Goal: Task Accomplishment & Management: Use online tool/utility

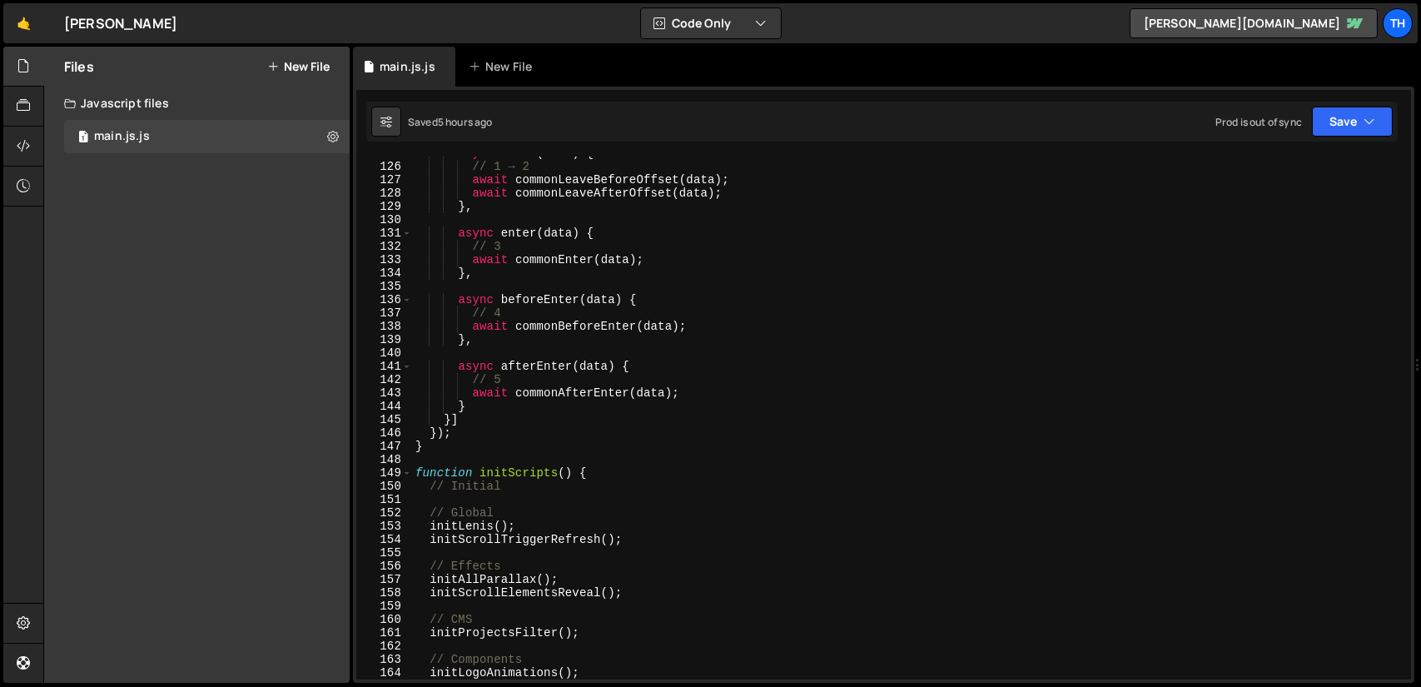
scroll to position [1811, 0]
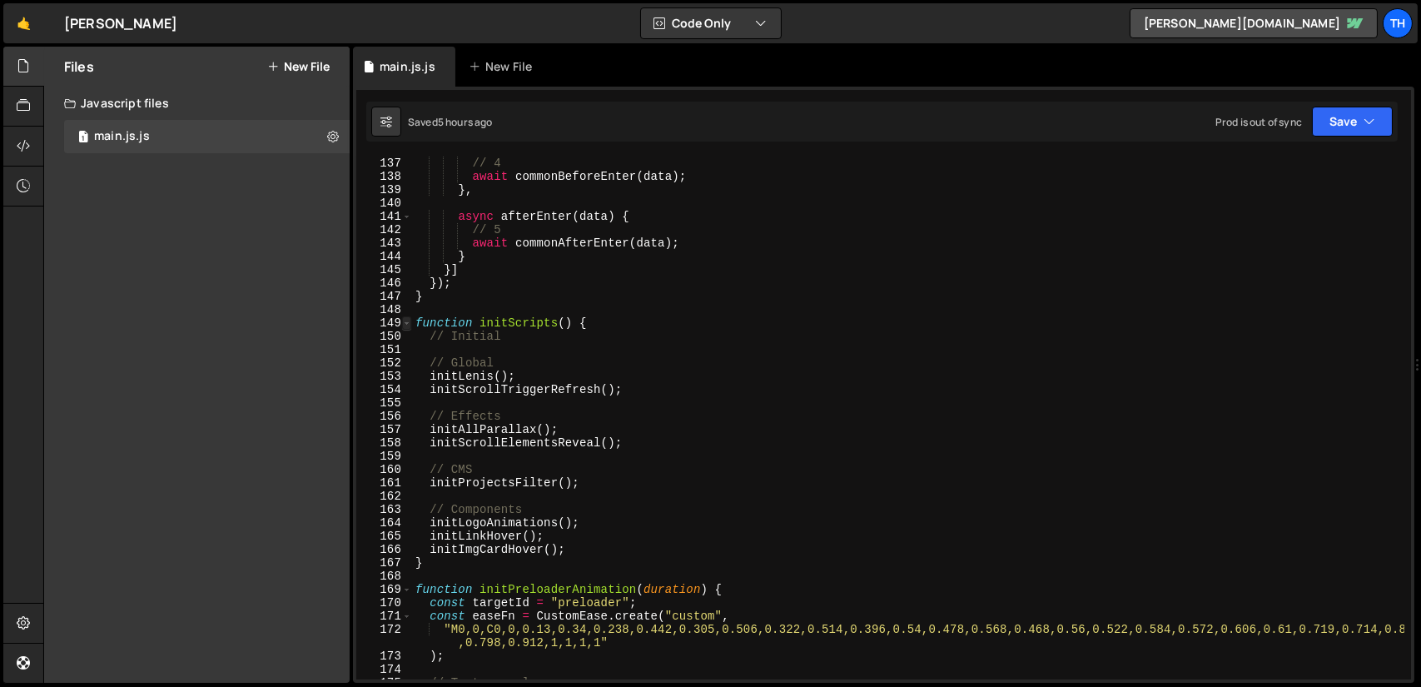
click at [407, 322] on span at bounding box center [406, 322] width 9 height 13
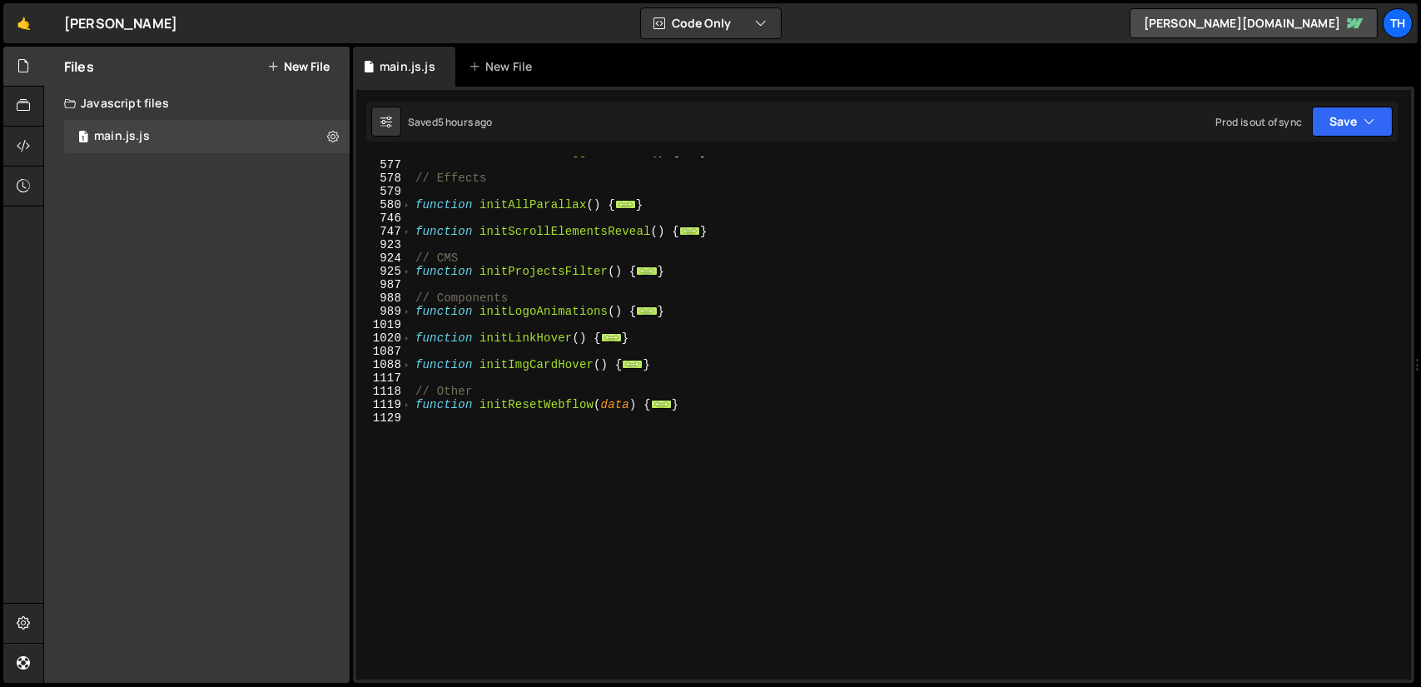
click at [697, 405] on div "function initScrollTriggerRefresh ( ) { ... } // Effects function initAllParall…" at bounding box center [908, 419] width 992 height 549
type textarea "}"
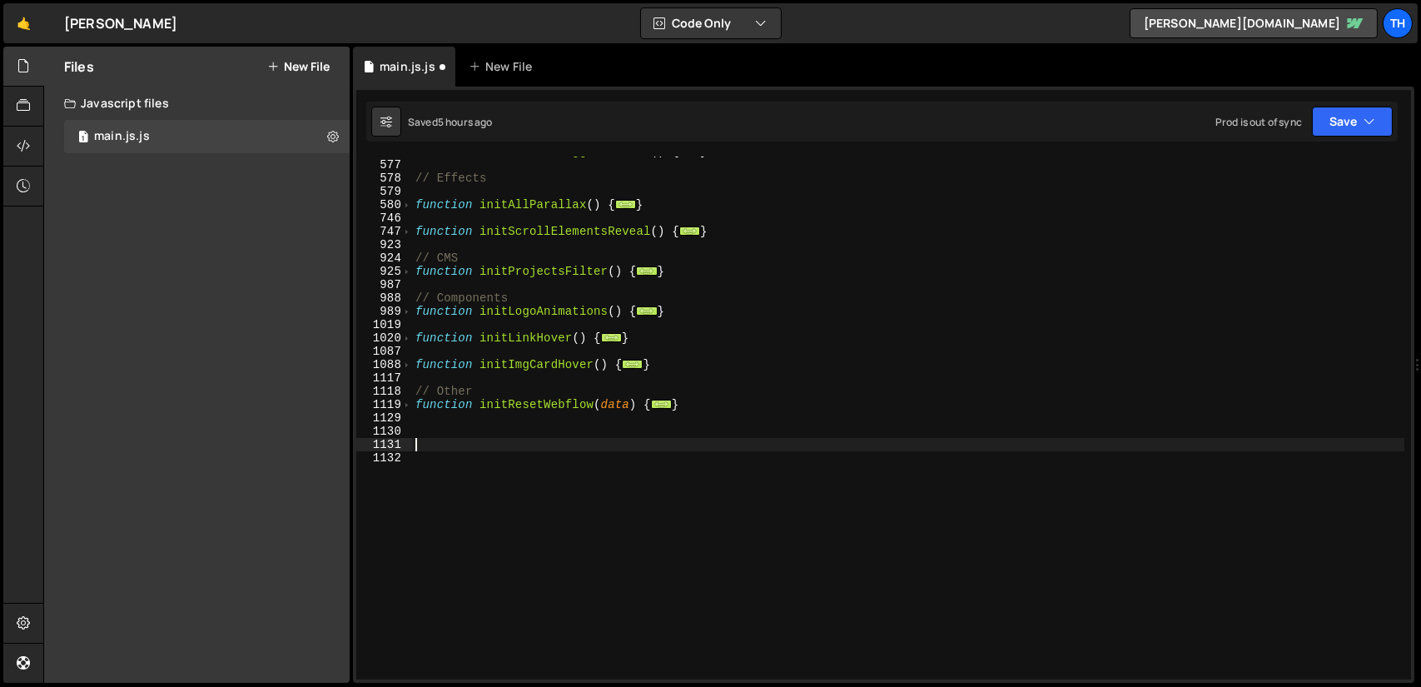
type textarea "/"
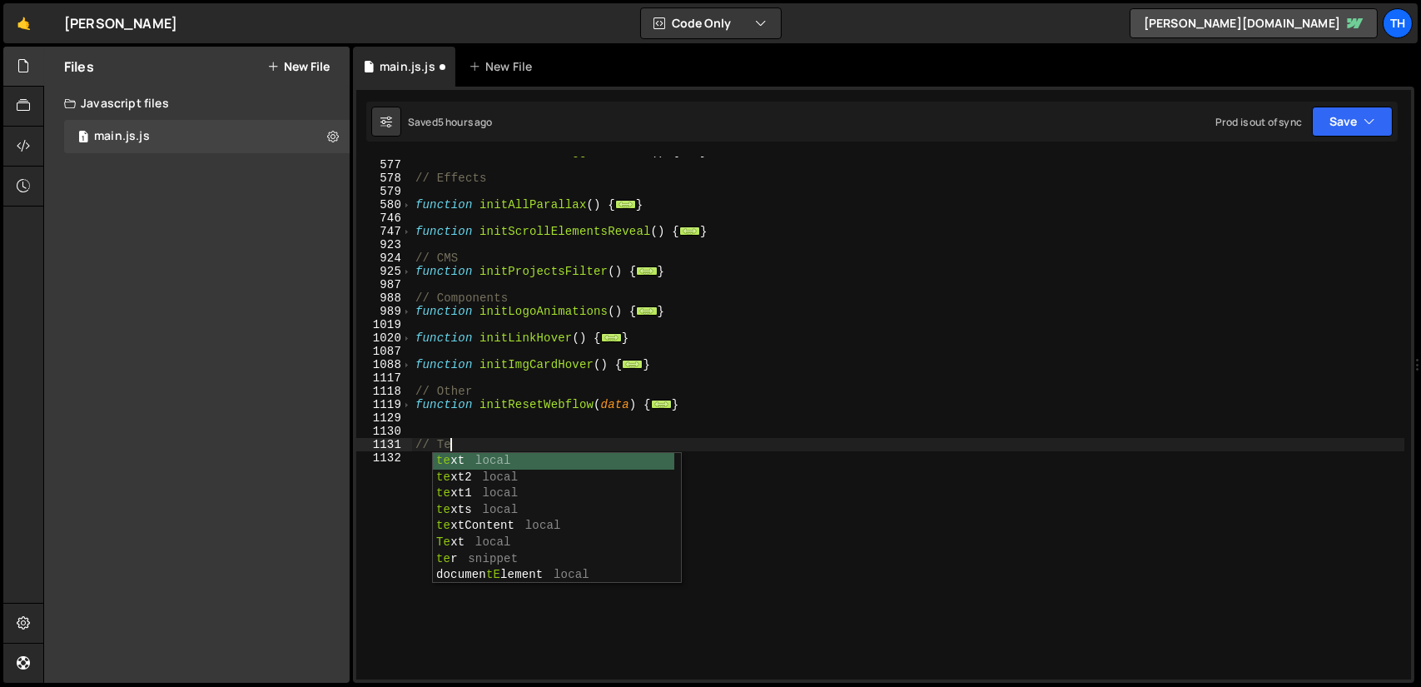
type textarea "// Test"
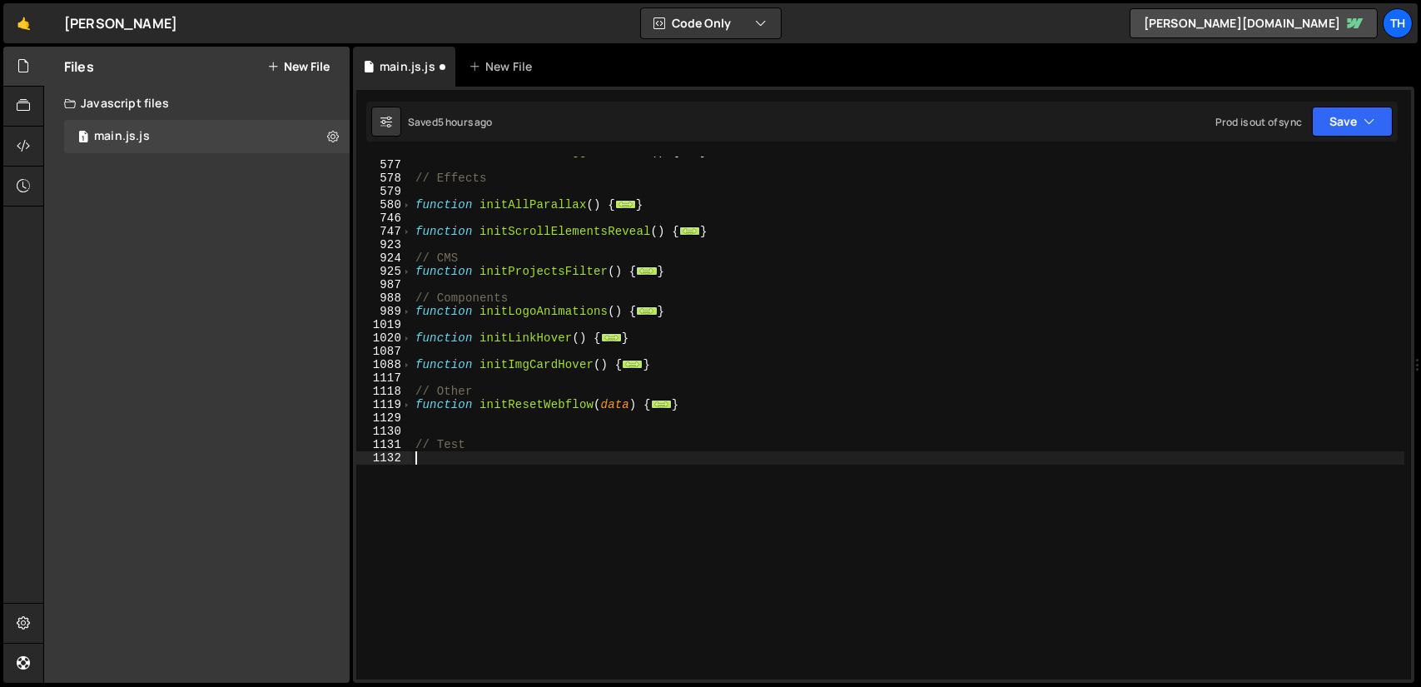
paste textarea
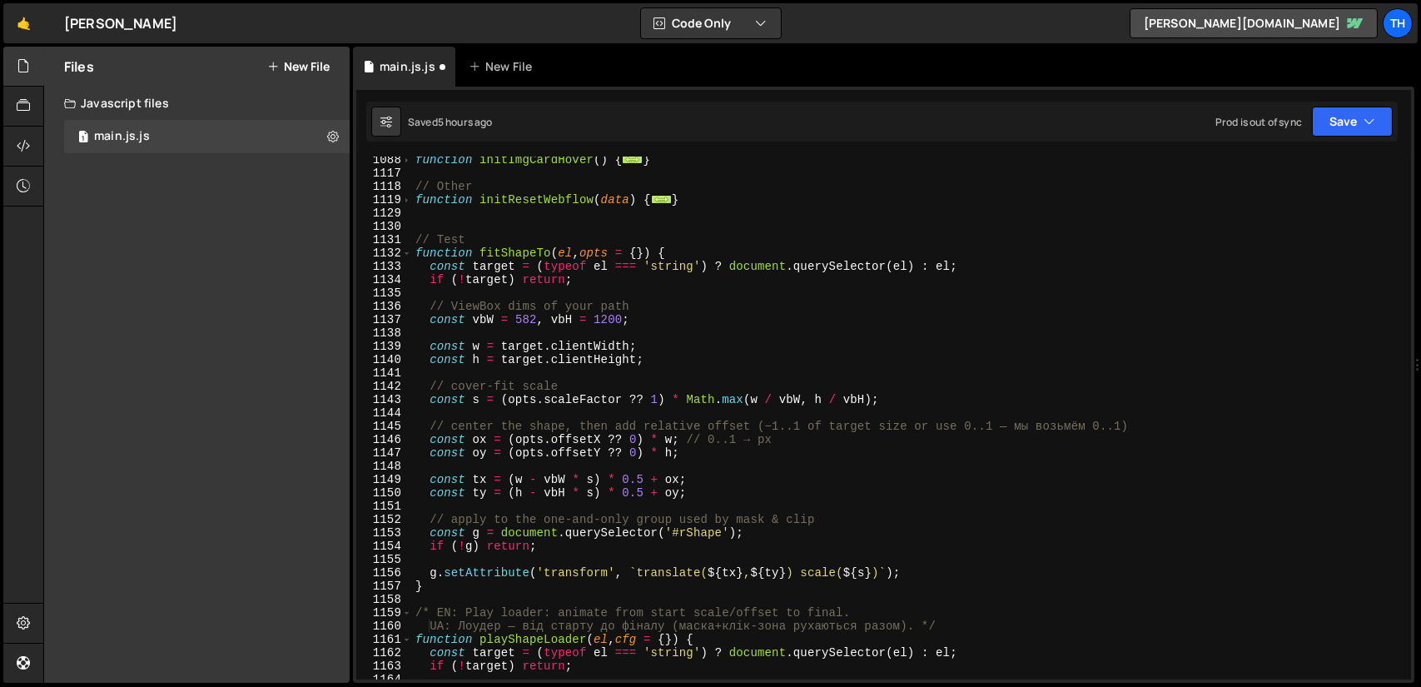
scroll to position [539, 0]
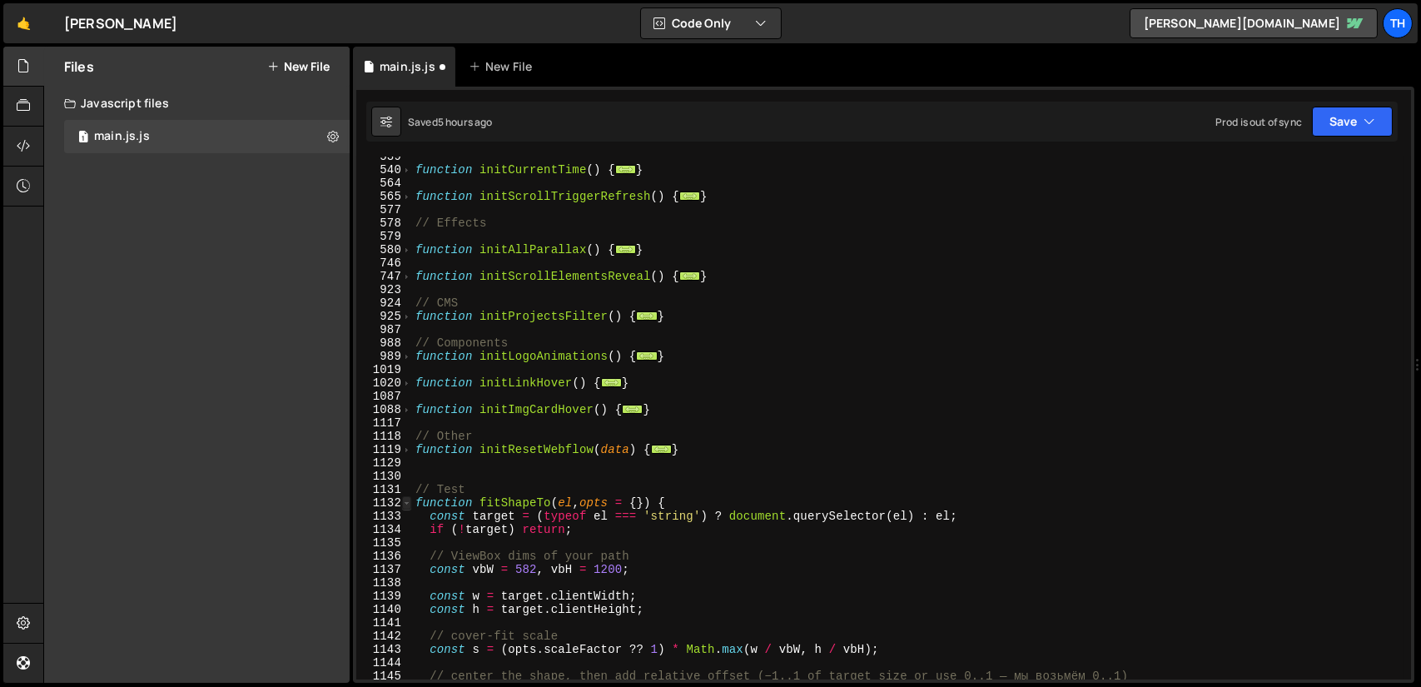
click at [408, 504] on span at bounding box center [406, 502] width 9 height 13
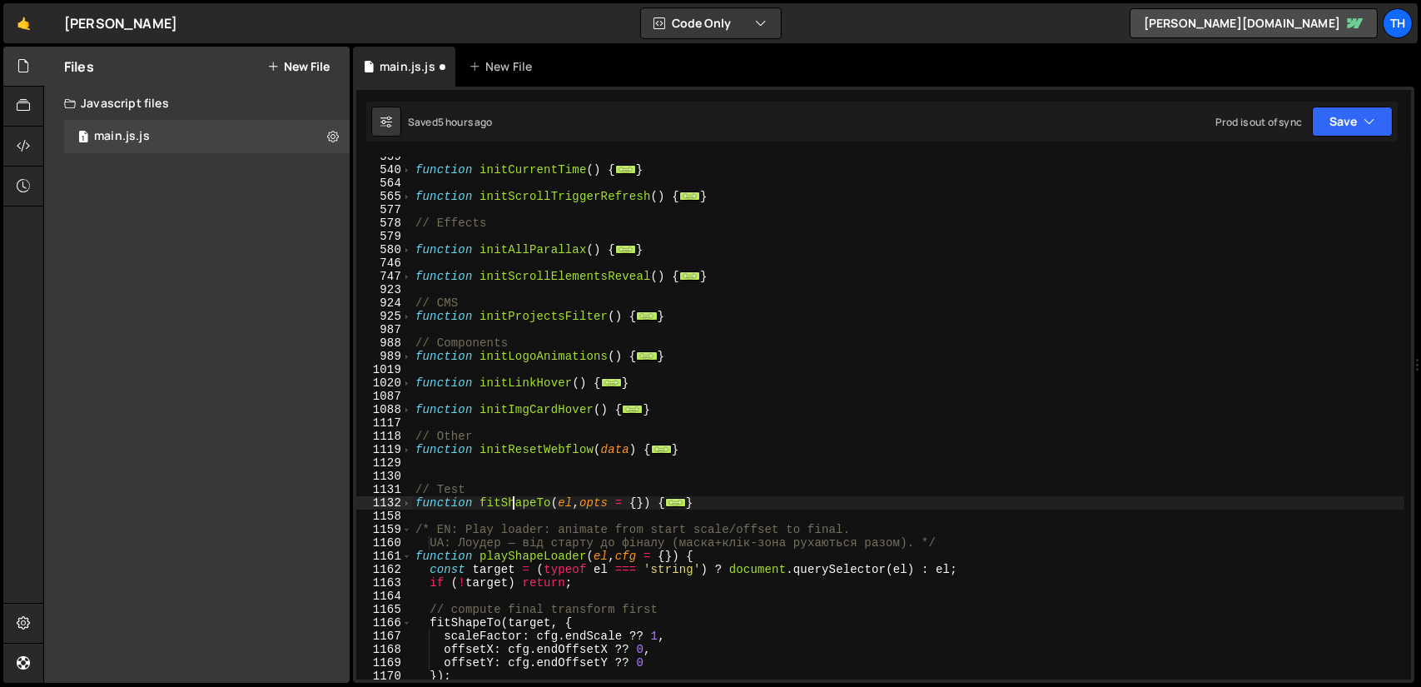
click at [515, 498] on div "function initCurrentTime ( ) { ... } function initScrollTriggerRefresh ( ) { ..…" at bounding box center [908, 424] width 992 height 549
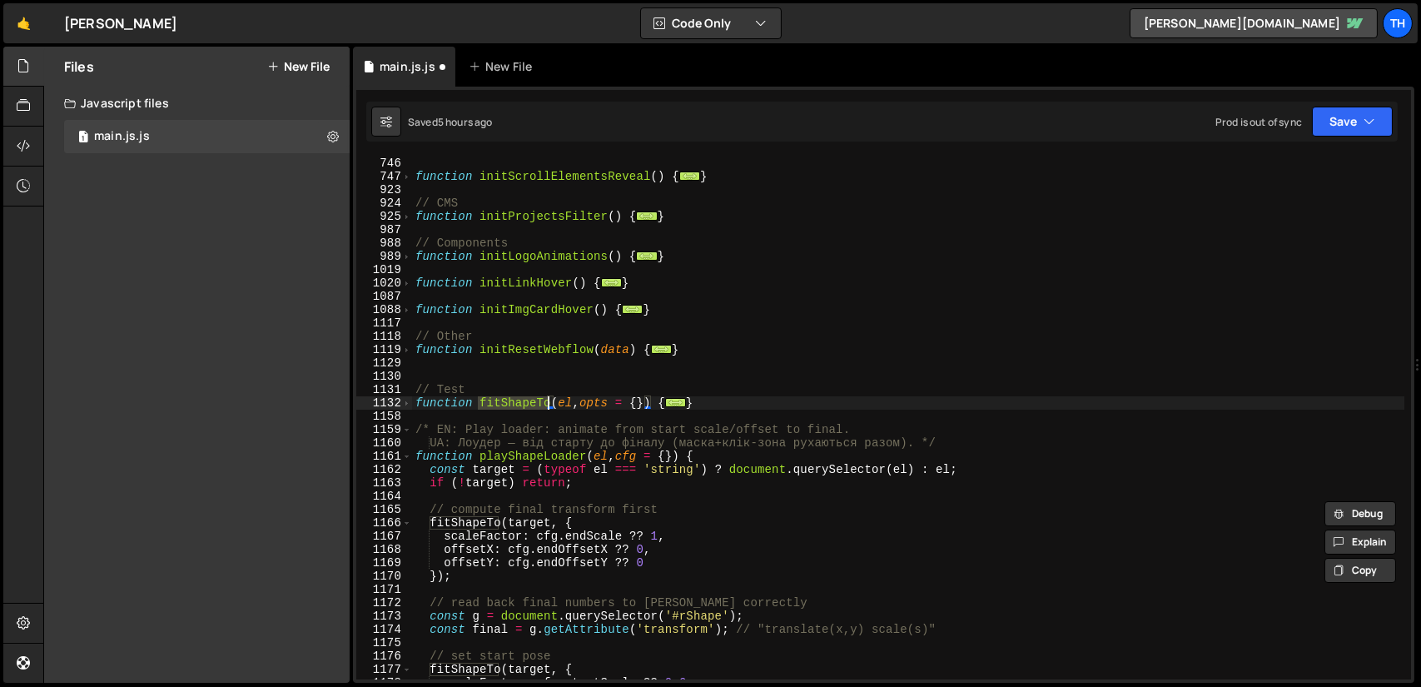
scroll to position [639, 0]
click at [405, 455] on span at bounding box center [406, 456] width 9 height 13
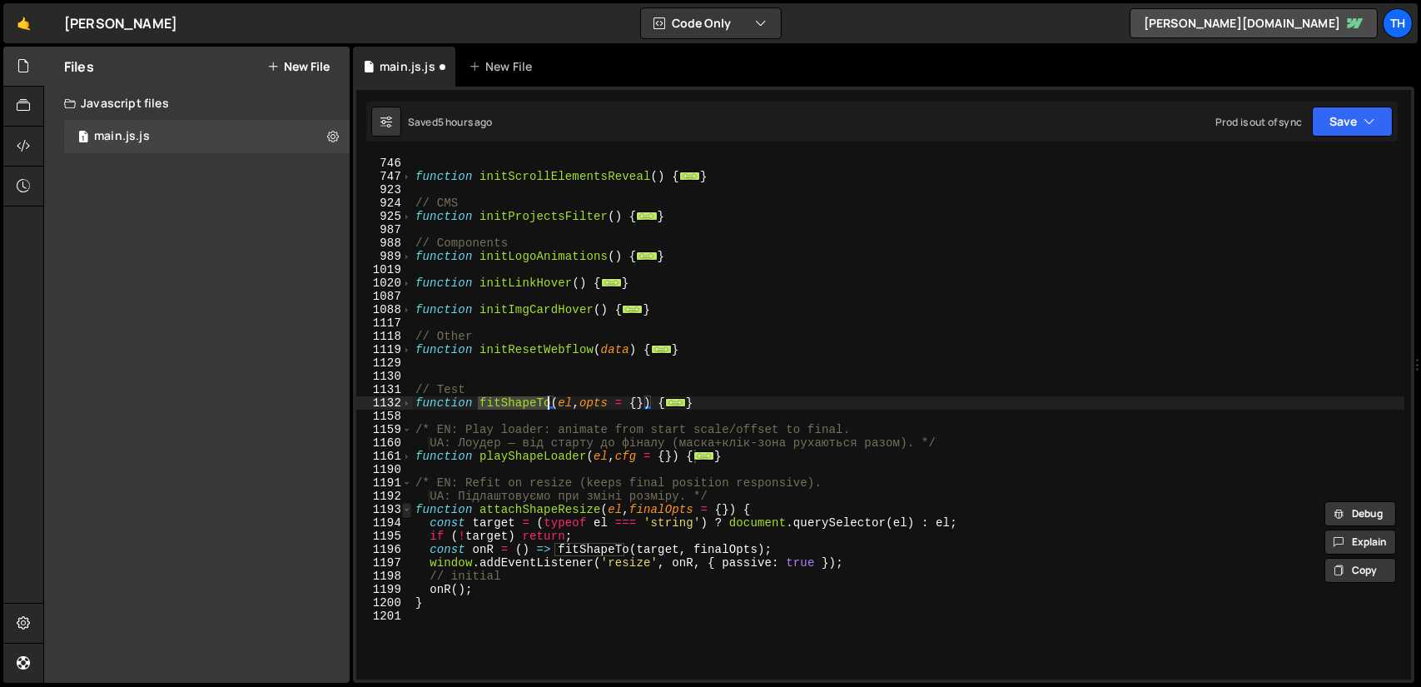
click at [404, 506] on span at bounding box center [406, 509] width 9 height 13
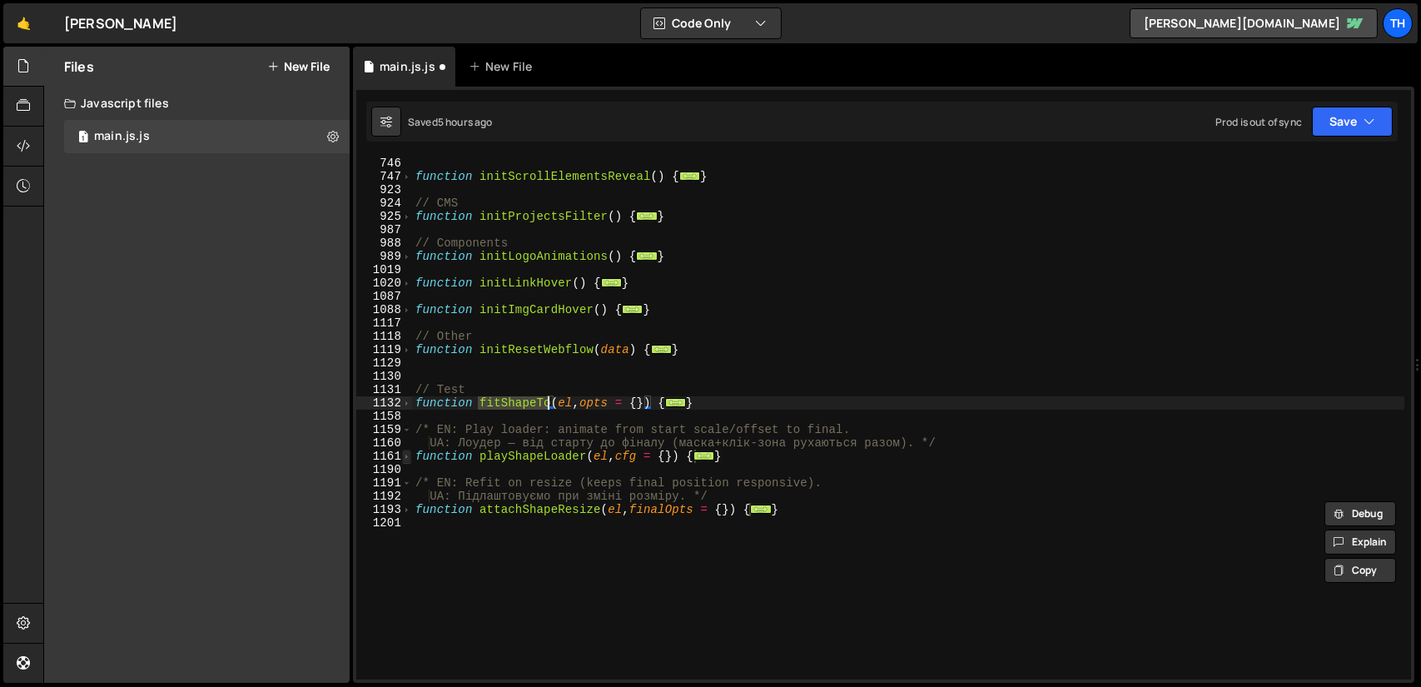
click at [409, 460] on span at bounding box center [406, 456] width 9 height 13
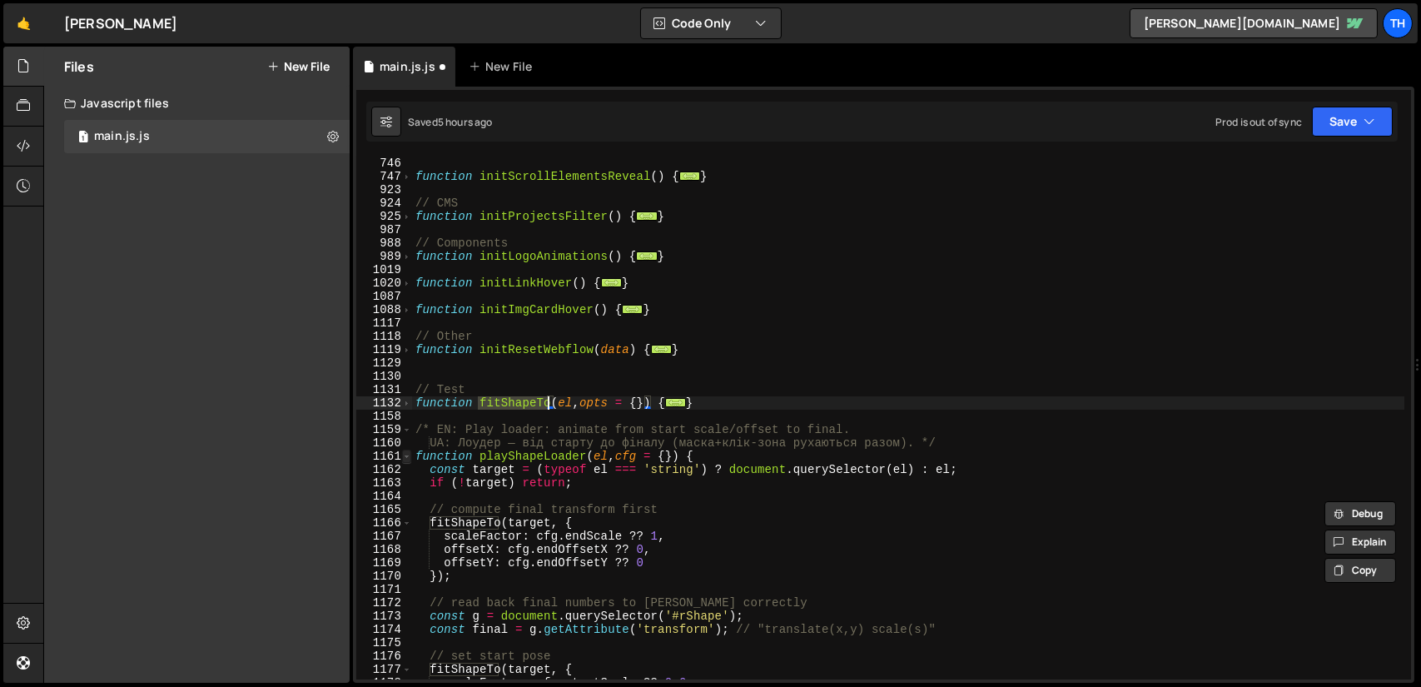
click at [409, 460] on span at bounding box center [406, 456] width 9 height 13
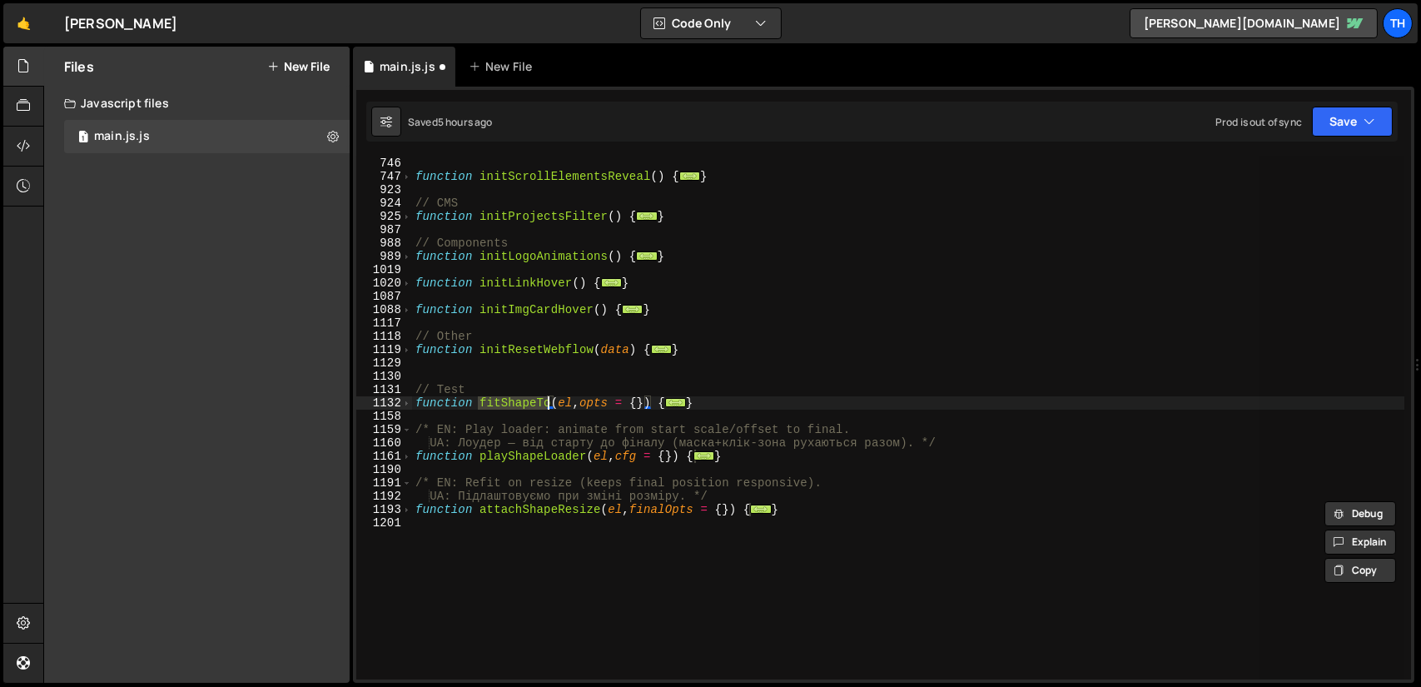
click at [510, 400] on div "function initScrollElementsReveal ( ) { ... } // CMS function initProjectsFilte…" at bounding box center [908, 418] width 992 height 523
drag, startPoint x: 480, startPoint y: 402, endPoint x: 547, endPoint y: 397, distance: 67.6
click at [547, 397] on div "function initScrollElementsReveal ( ) { ... } // CMS function initProjectsFilte…" at bounding box center [908, 431] width 992 height 549
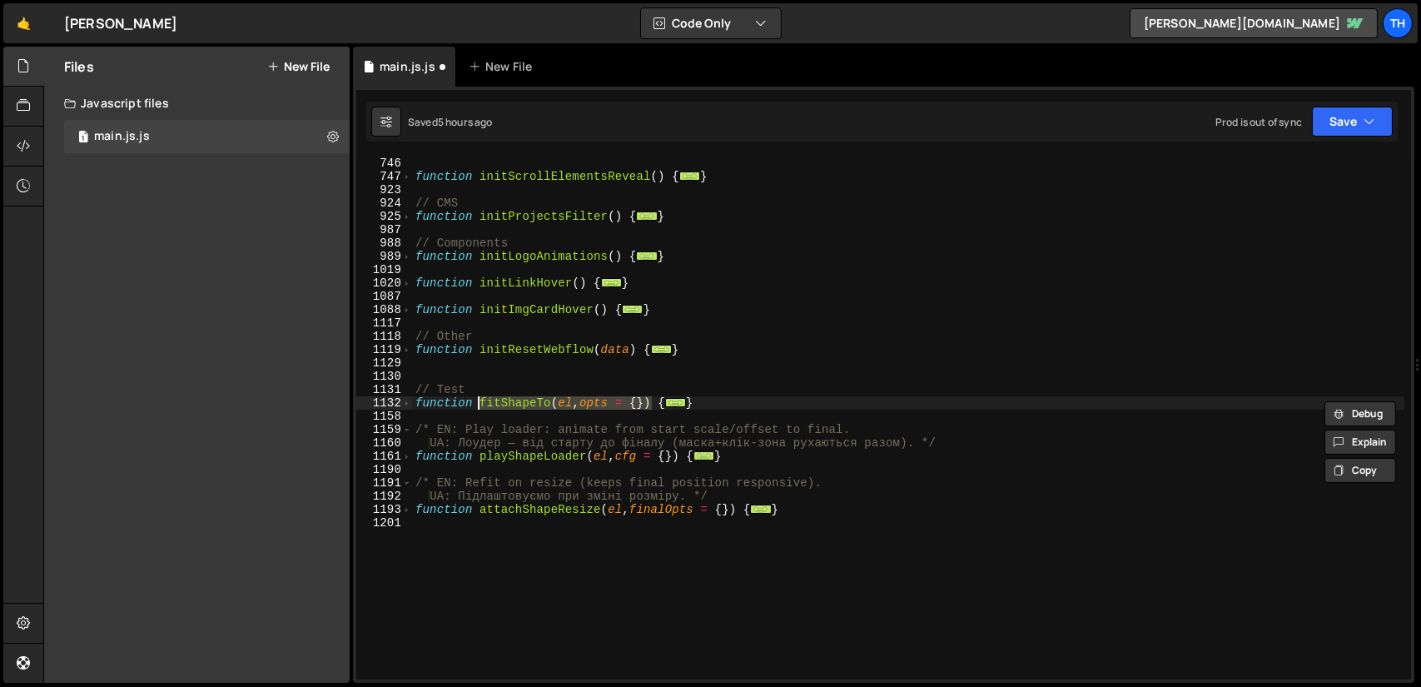
drag, startPoint x: 654, startPoint y: 397, endPoint x: 476, endPoint y: 405, distance: 178.3
click at [476, 405] on div "function initScrollElementsReveal ( ) { ... } // CMS function initProjectsFilte…" at bounding box center [908, 431] width 992 height 549
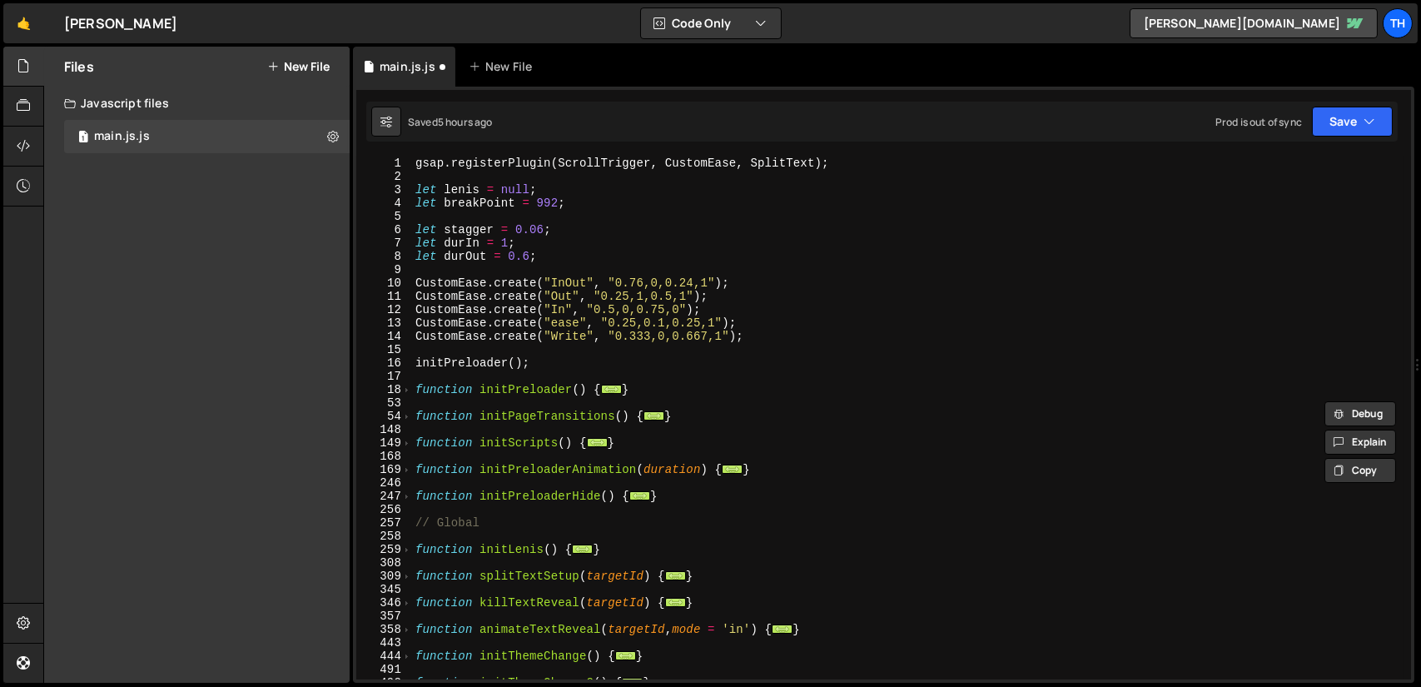
scroll to position [0, 0]
click at [406, 442] on span at bounding box center [406, 442] width 9 height 13
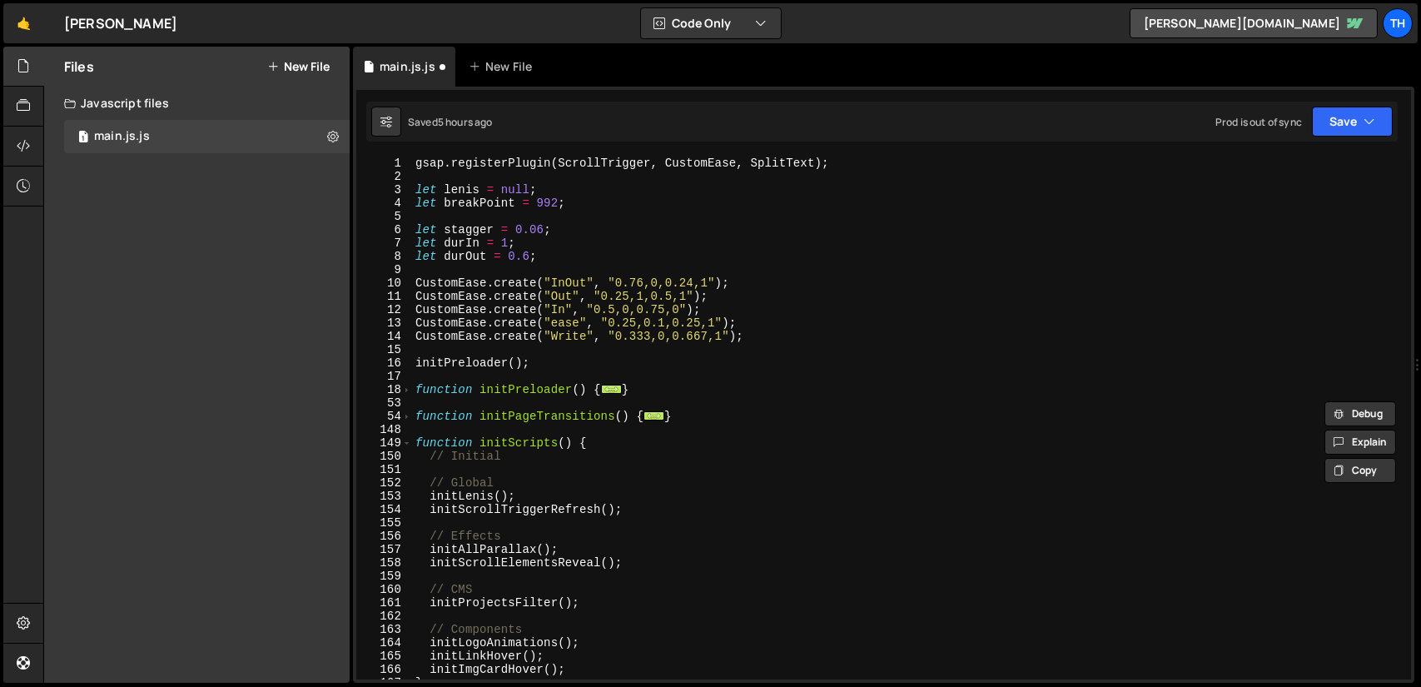
scroll to position [200, 0]
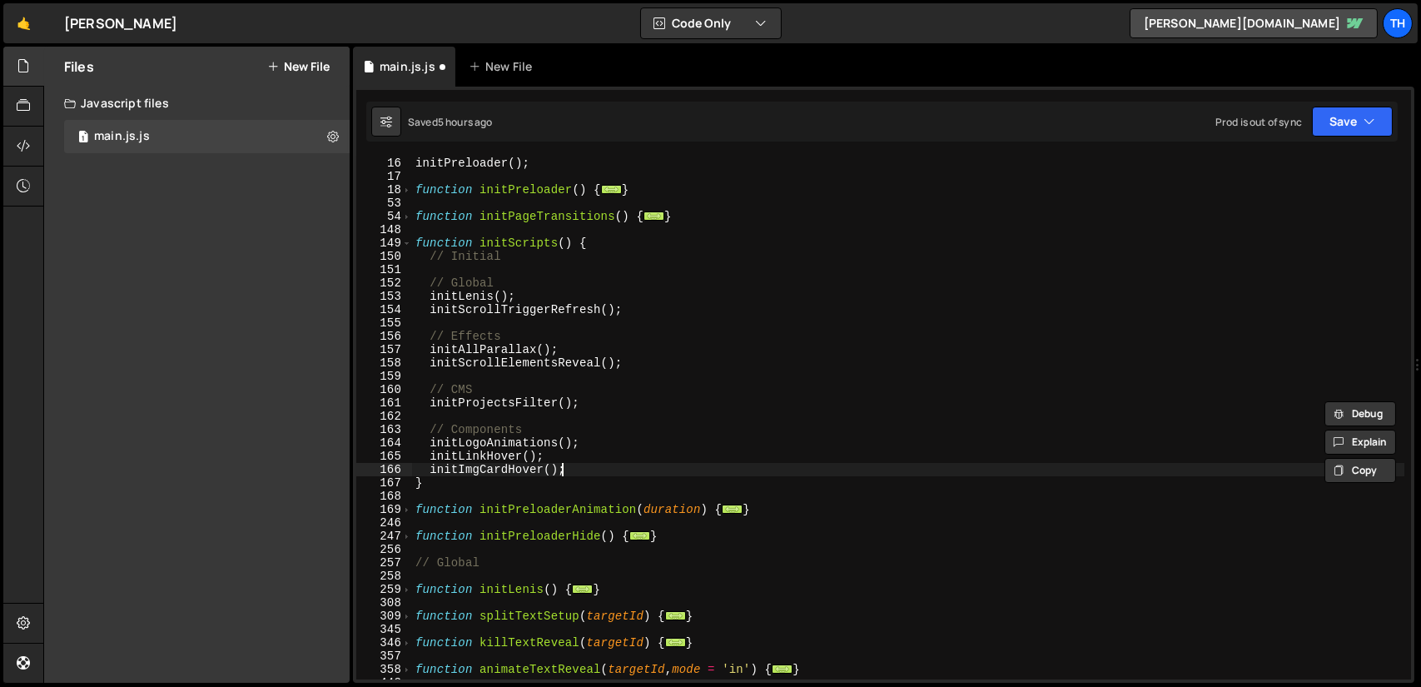
click at [589, 464] on div "initPreloader ( ) ; function initPreloader ( ) { ... } function initPageTransit…" at bounding box center [908, 431] width 992 height 549
type textarea "initImgCardHover();"
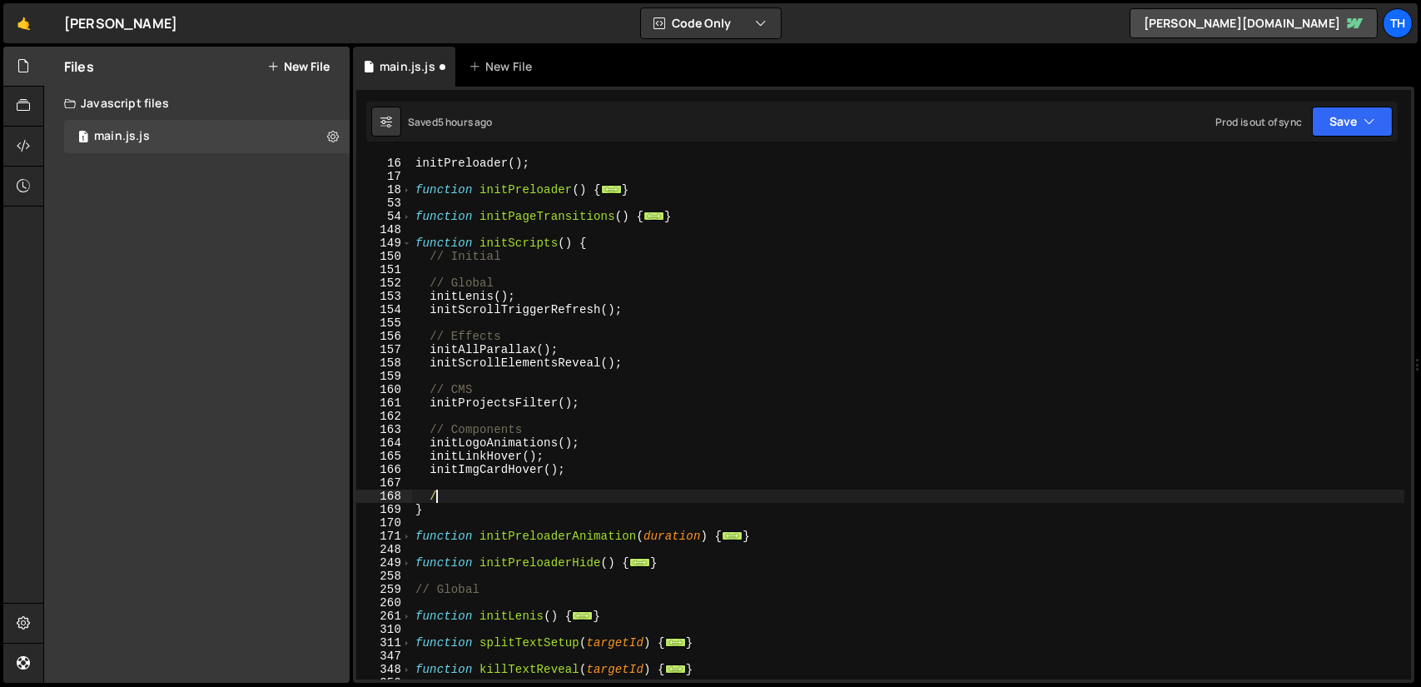
scroll to position [0, 0]
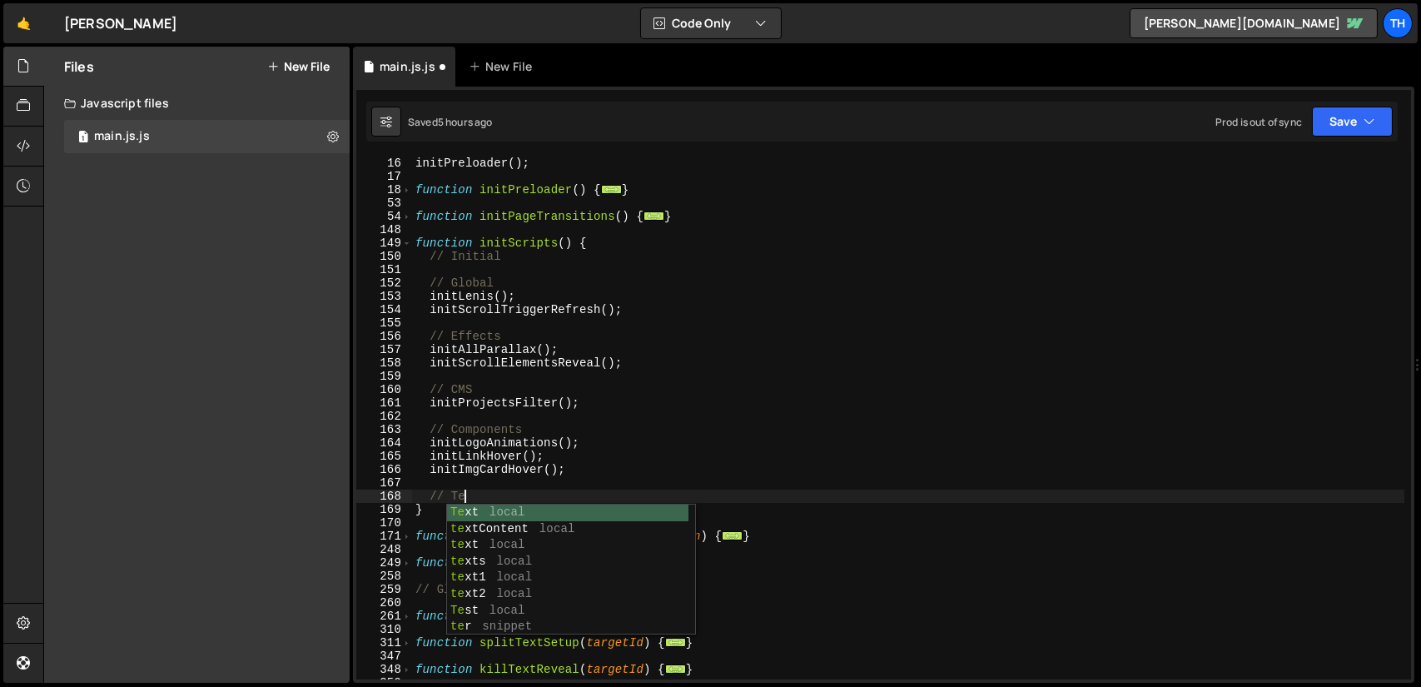
type textarea "// Test"
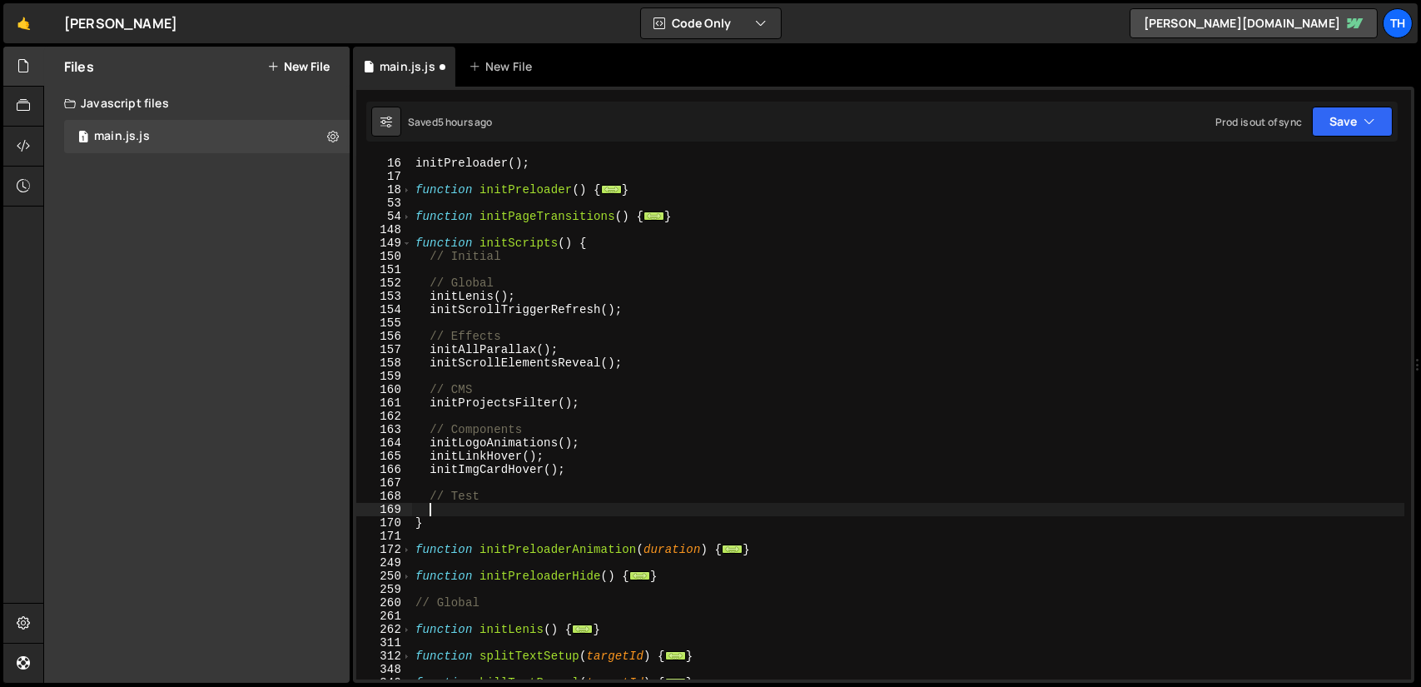
paste textarea "fitShapeTo(el, opts = {})"
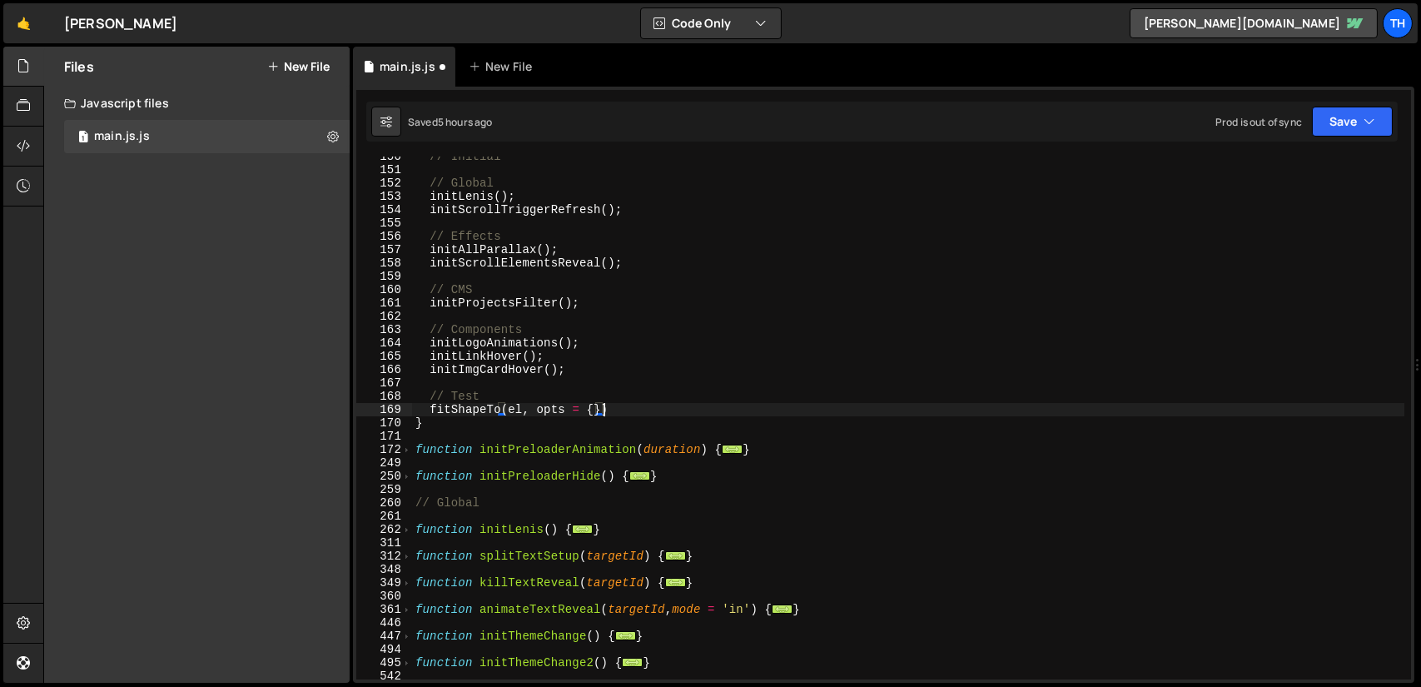
scroll to position [450, 0]
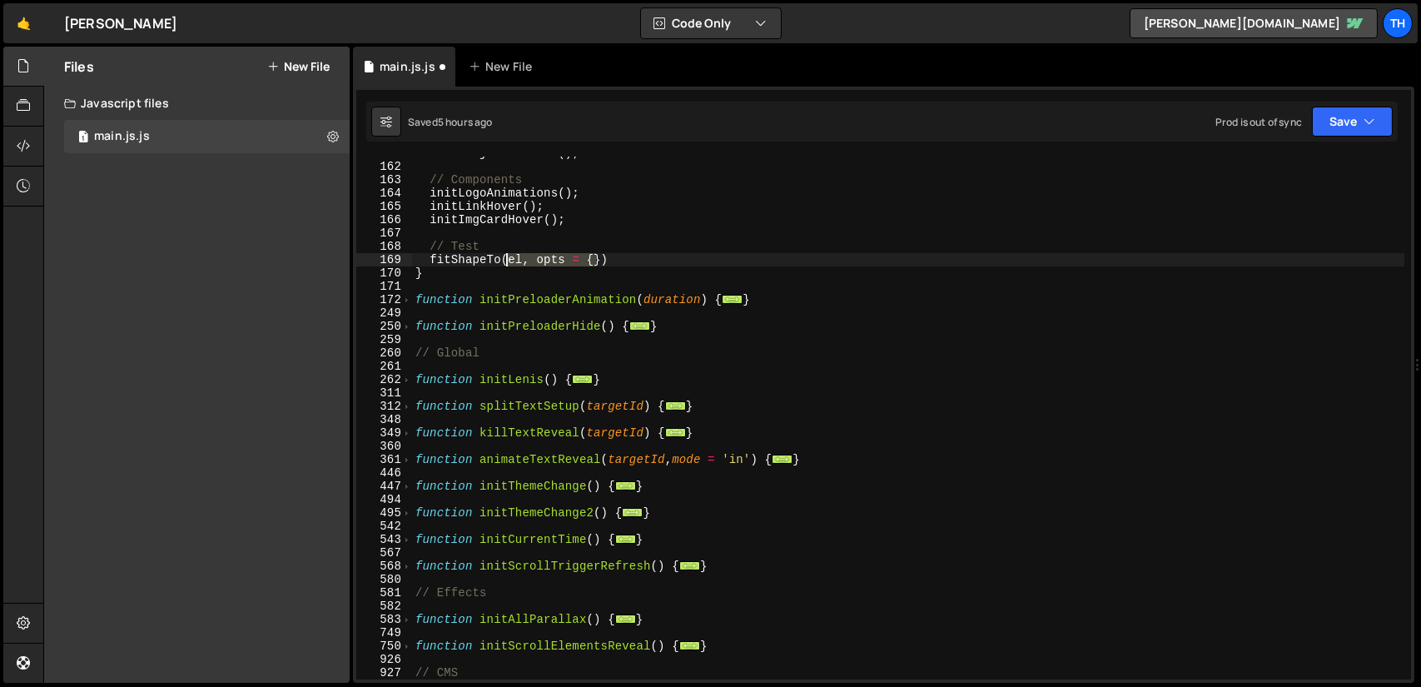
drag, startPoint x: 598, startPoint y: 259, endPoint x: 510, endPoint y: 261, distance: 88.3
click at [506, 257] on div "initProjectsFilter ( ) ; // Components initLogoAnimations ( ) ; initLinkHover (…" at bounding box center [908, 421] width 992 height 549
click at [523, 261] on div "initProjectsFilter ( ) ; // Components initLogoAnimations ( ) ; initLinkHover (…" at bounding box center [908, 421] width 992 height 549
type textarea "fitShapeTo();"
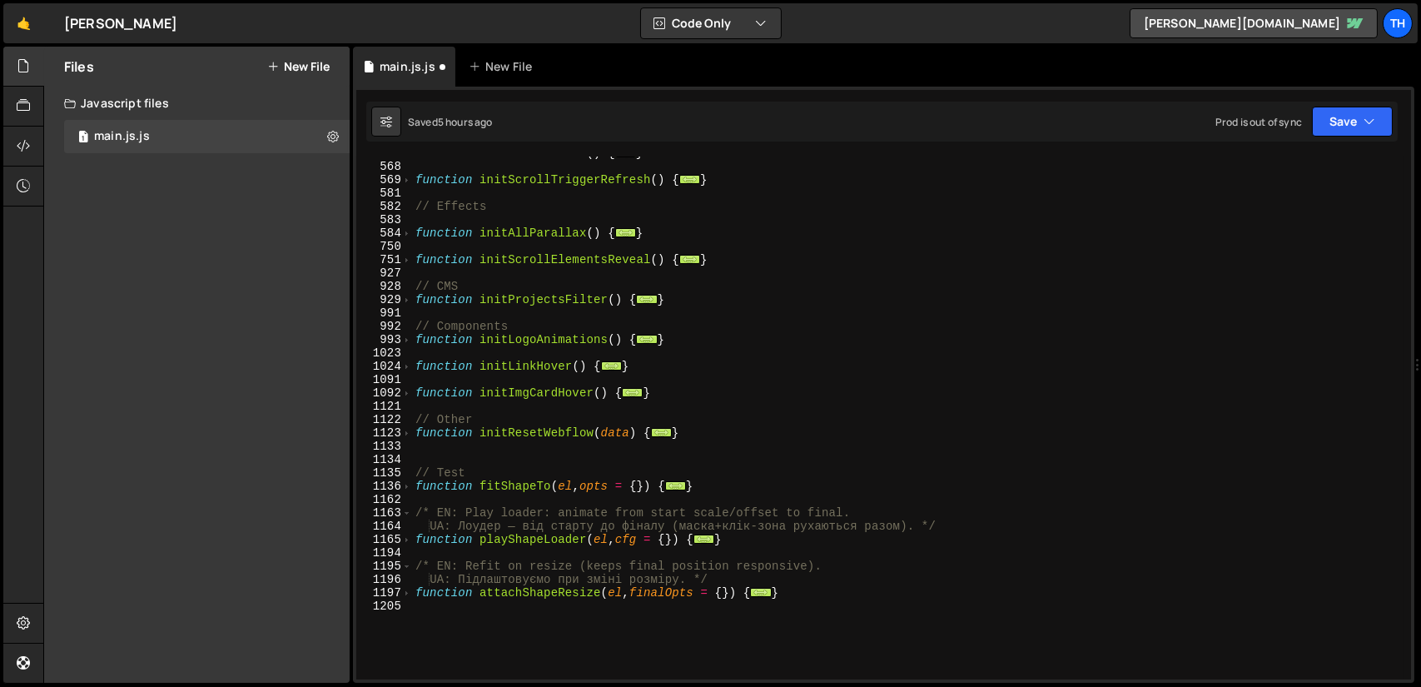
scroll to position [1037, 0]
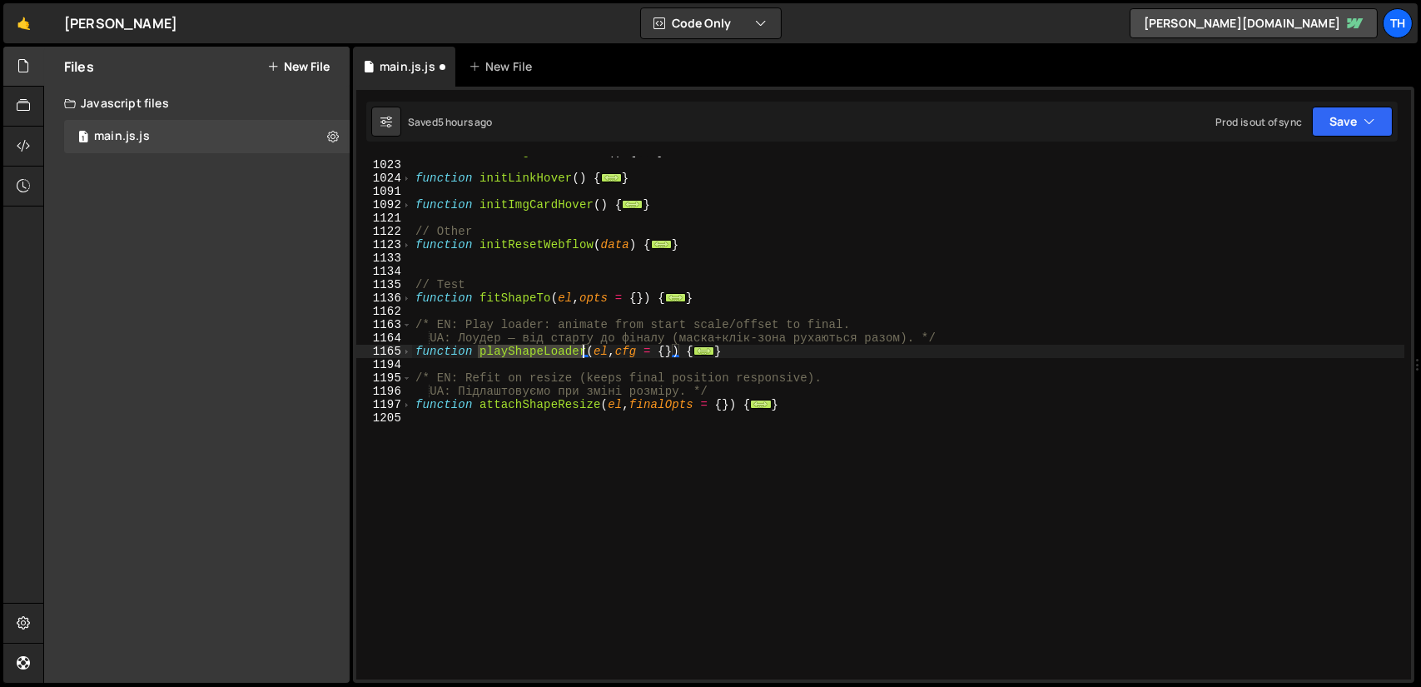
drag, startPoint x: 479, startPoint y: 350, endPoint x: 582, endPoint y: 351, distance: 103.2
click at [582, 351] on div "function initLogoAnimations ( ) { ... } function initLinkHover ( ) { ... } func…" at bounding box center [908, 419] width 992 height 549
type textarea "function playShapeLoader(el, cfg = {}) {"
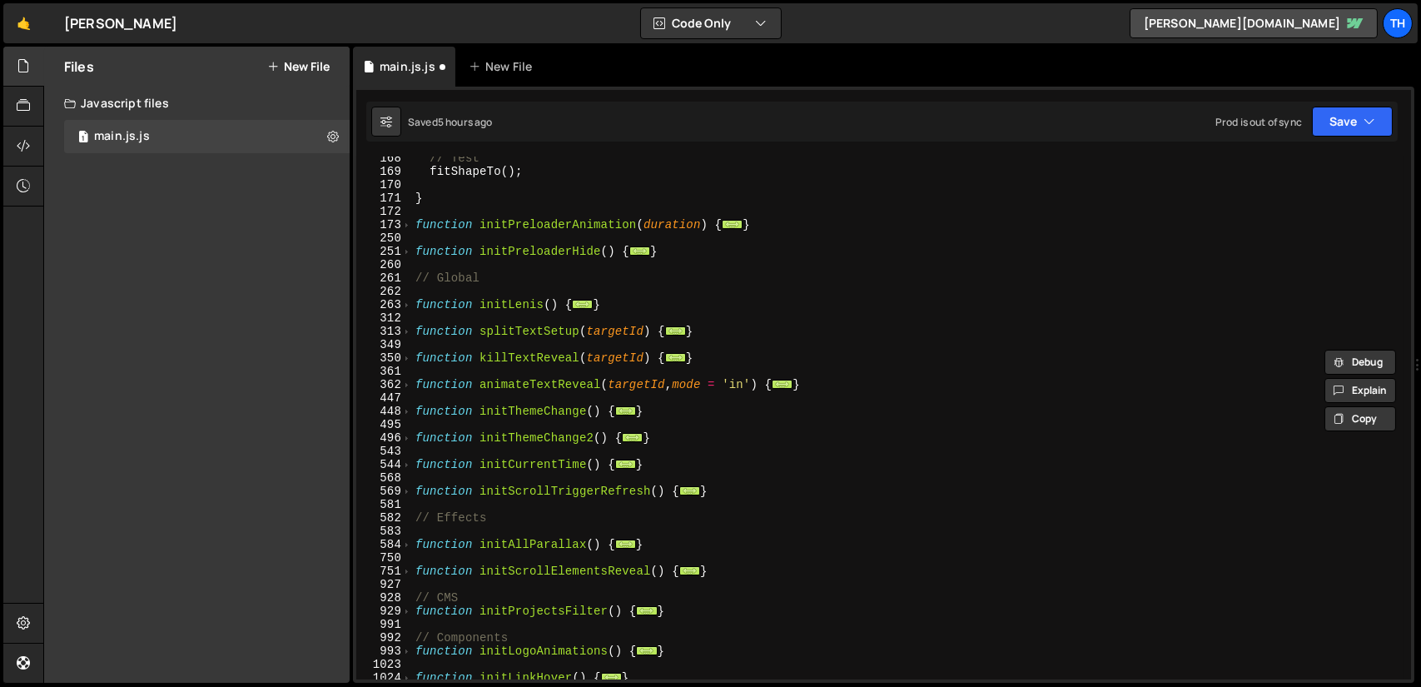
scroll to position [438, 0]
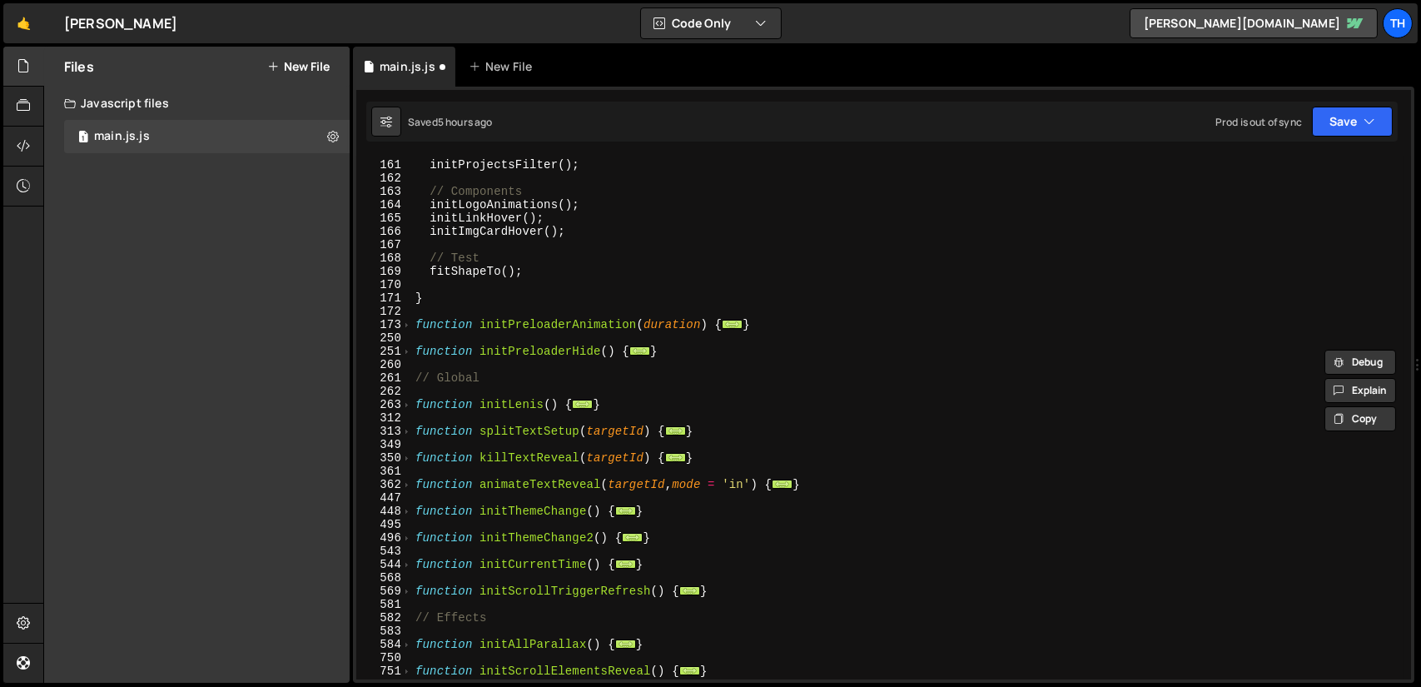
click at [488, 286] on div "// CMS initProjectsFilter ( ) ; // Components initLogoAnimations ( ) ; initLink…" at bounding box center [908, 419] width 992 height 549
paste textarea "playShapeLoader"
type textarea "playShapeLoader();"
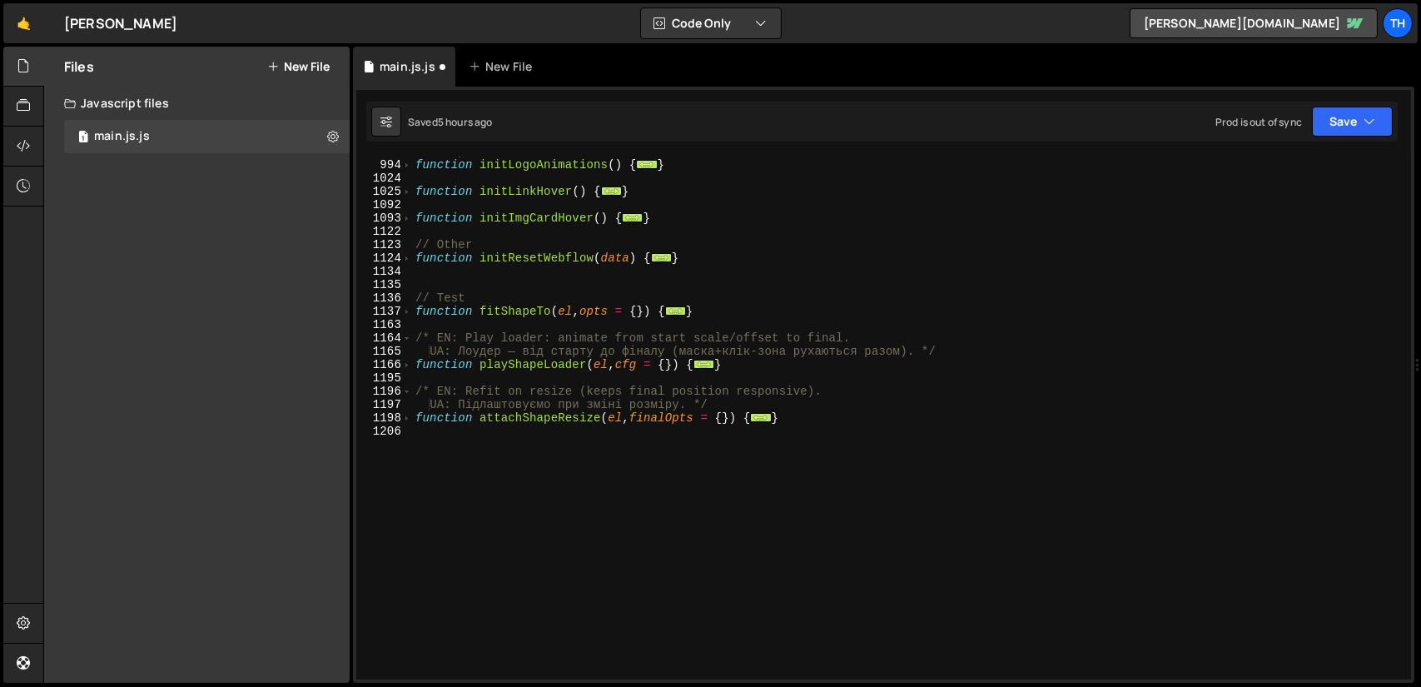
scroll to position [1037, 0]
drag, startPoint x: 480, startPoint y: 414, endPoint x: 596, endPoint y: 412, distance: 116.6
click at [596, 412] on div "// Components function initLogoAnimations ( ) { ... } function initLinkHover ( …" at bounding box center [908, 419] width 992 height 549
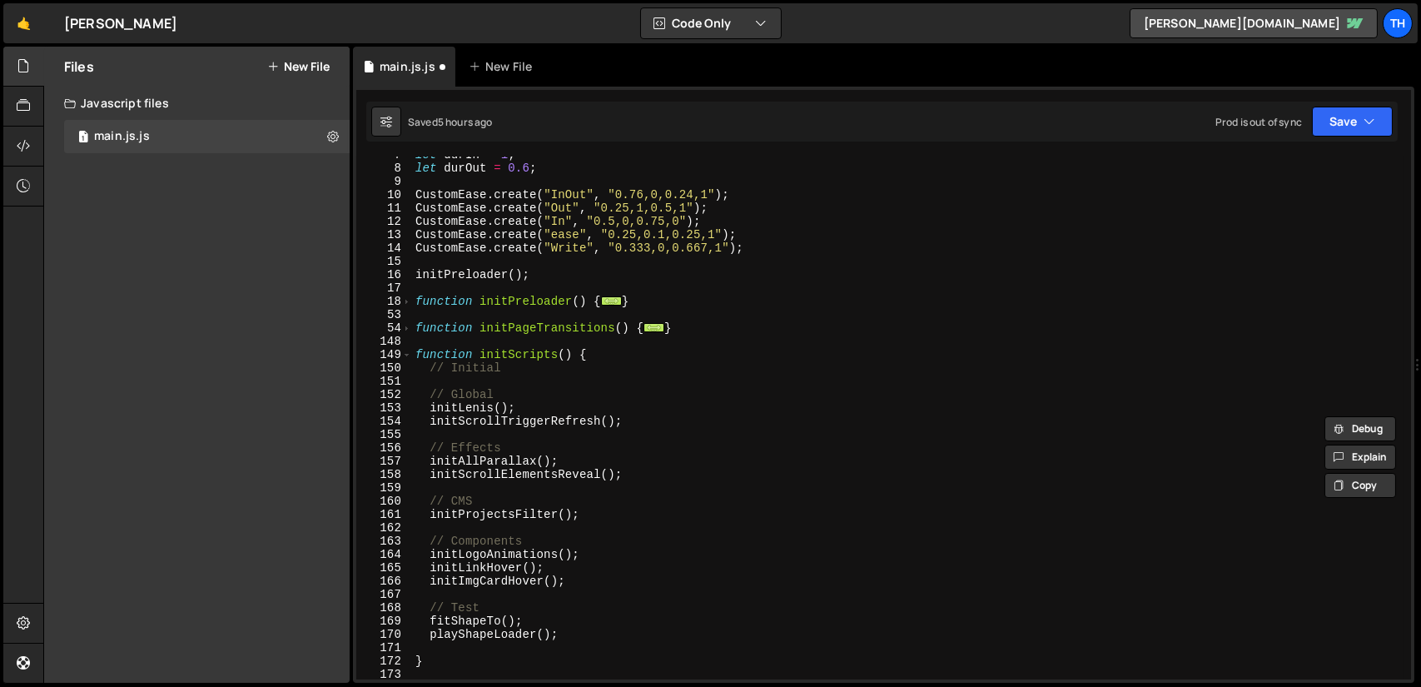
scroll to position [238, 0]
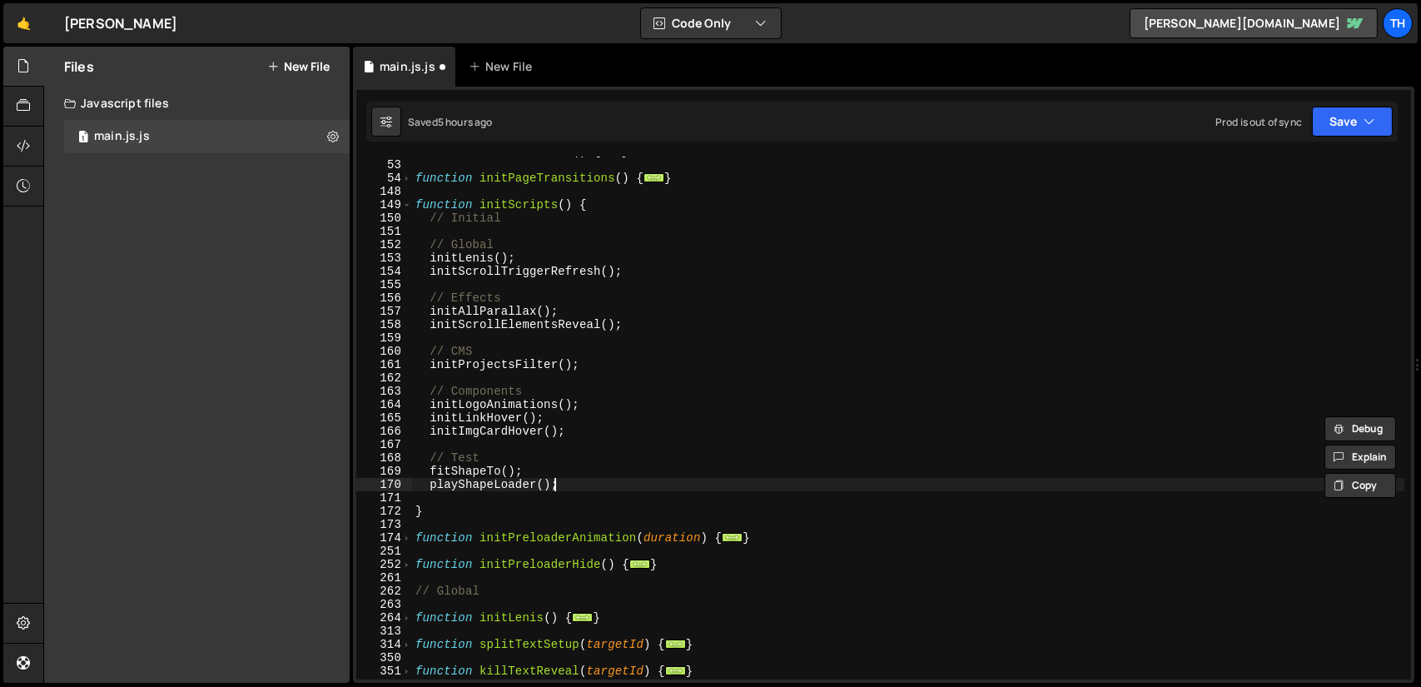
click at [575, 484] on div "function initPreloader ( ) { ... } function initPageTransitions ( ) { ... } fun…" at bounding box center [908, 419] width 992 height 549
type textarea "playShapeLoader();"
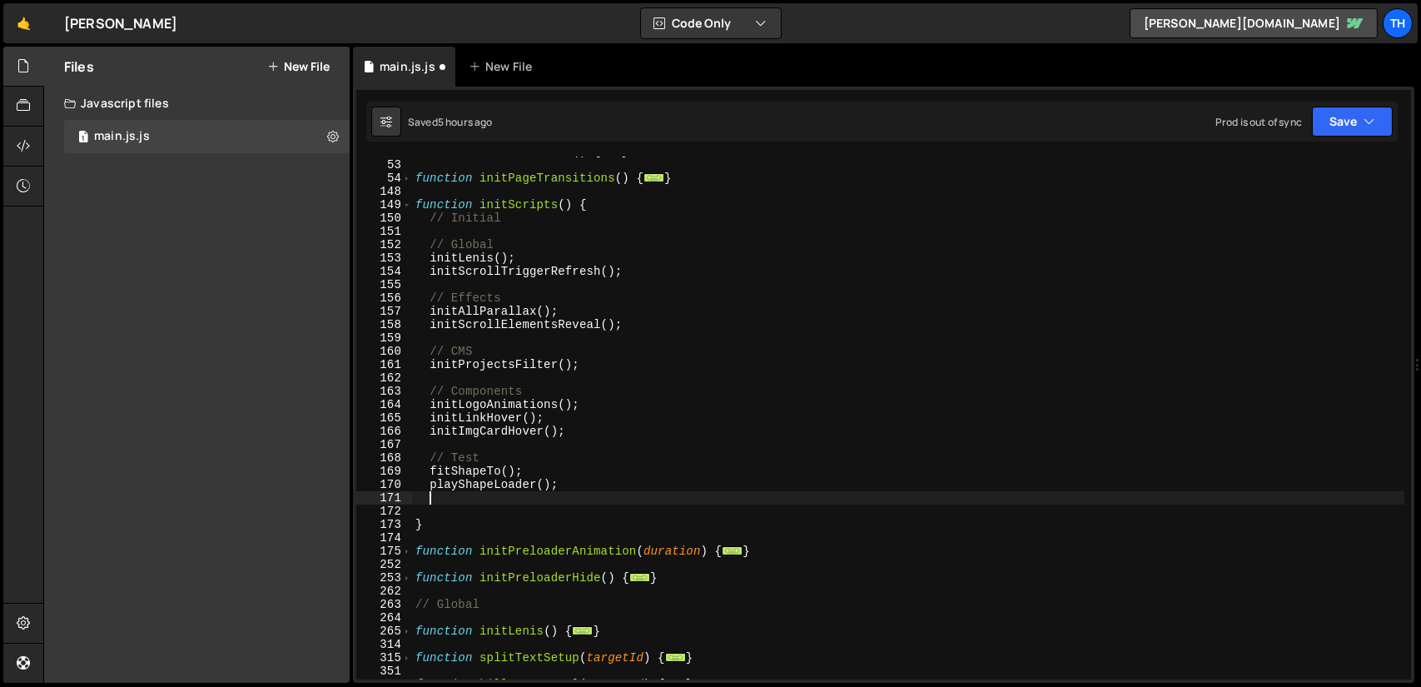
paste textarea "attachShapeResize"
type textarea "attachShapeResize();"
click at [1341, 117] on button "Save" at bounding box center [1352, 122] width 81 height 30
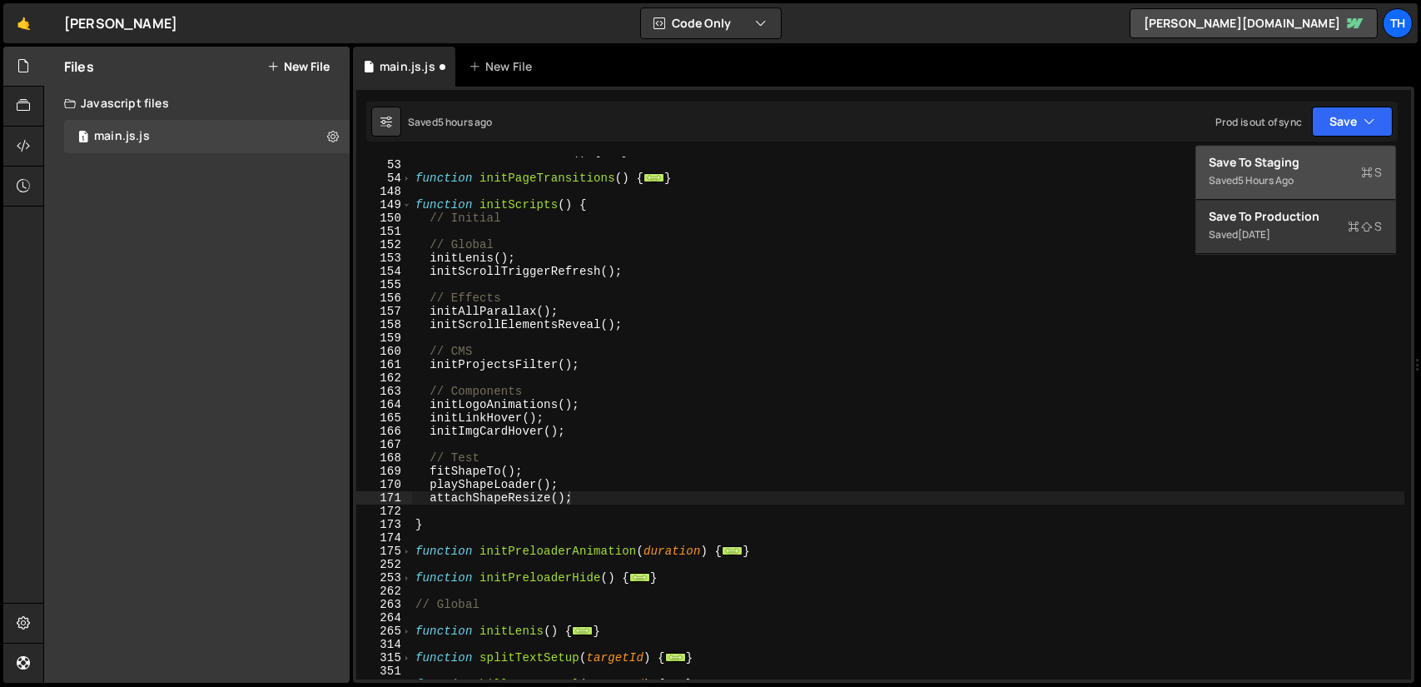
click at [1286, 164] on div "Save to Staging S" at bounding box center [1296, 162] width 173 height 17
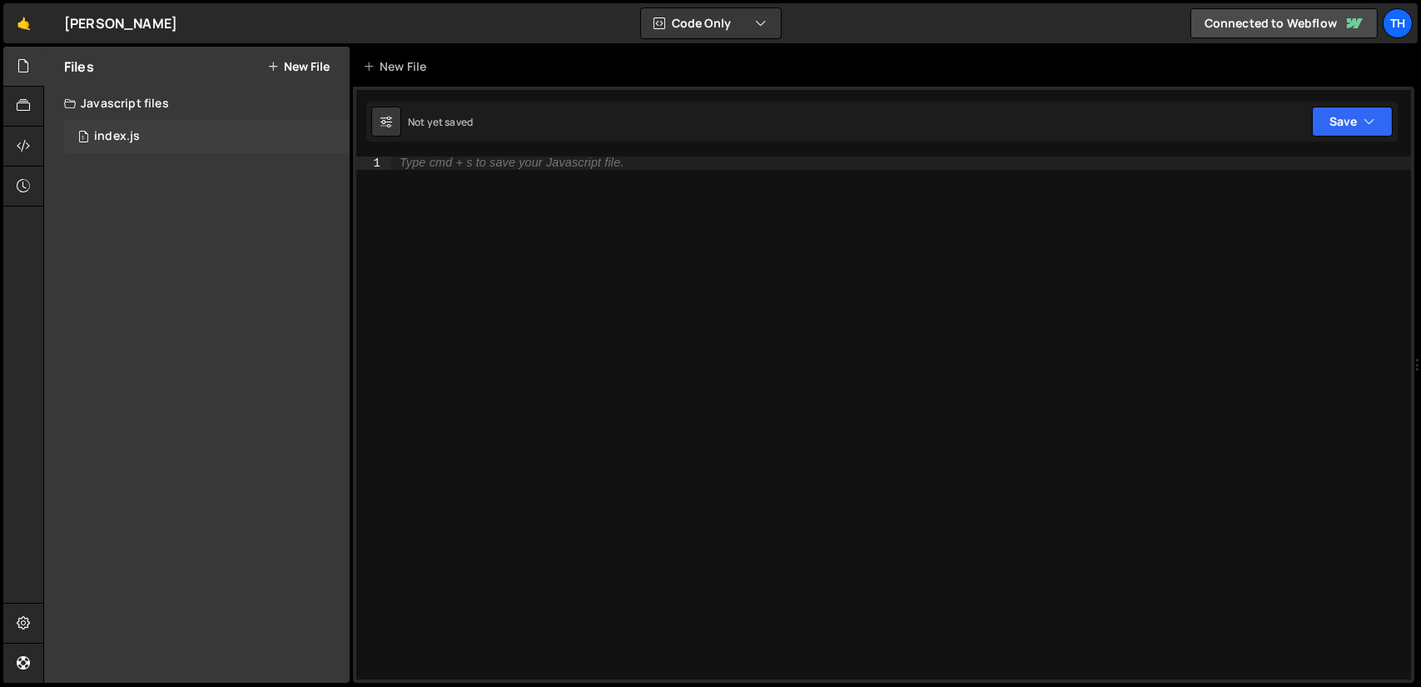
click at [150, 137] on div "1 index.js 0" at bounding box center [207, 136] width 286 height 33
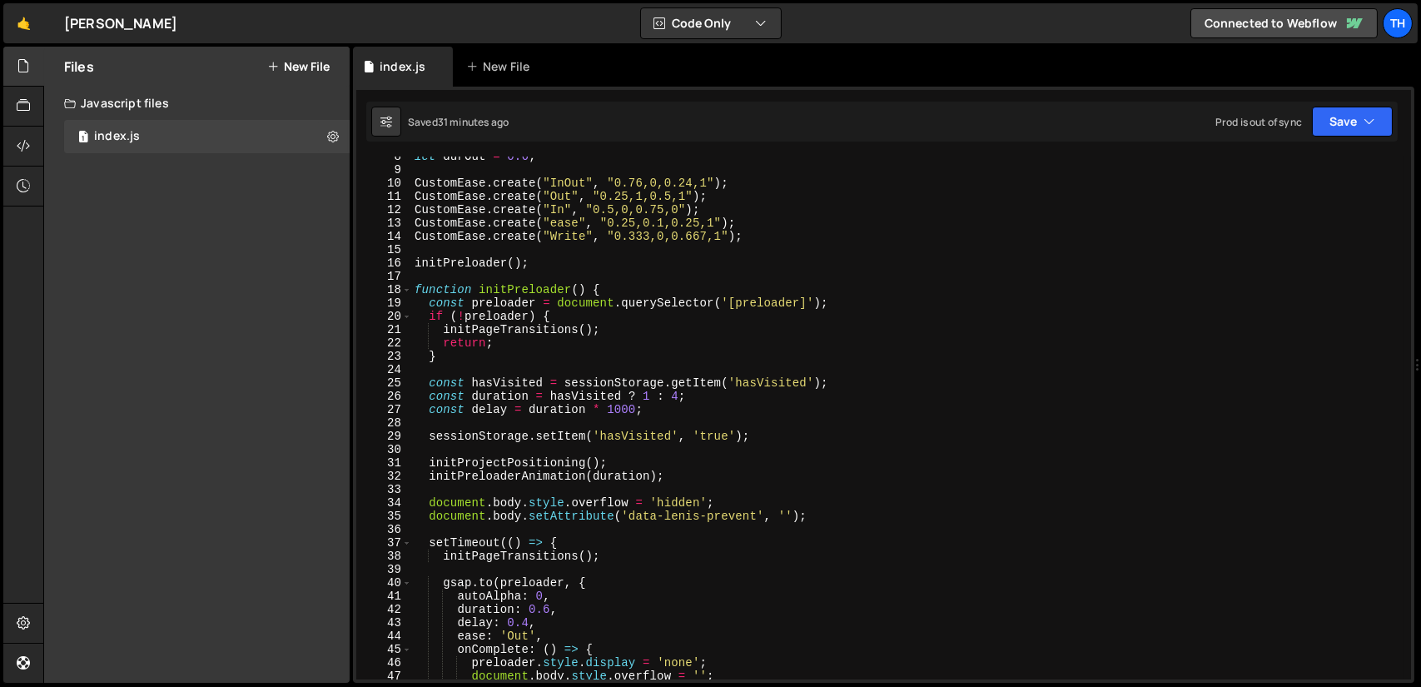
scroll to position [162, 0]
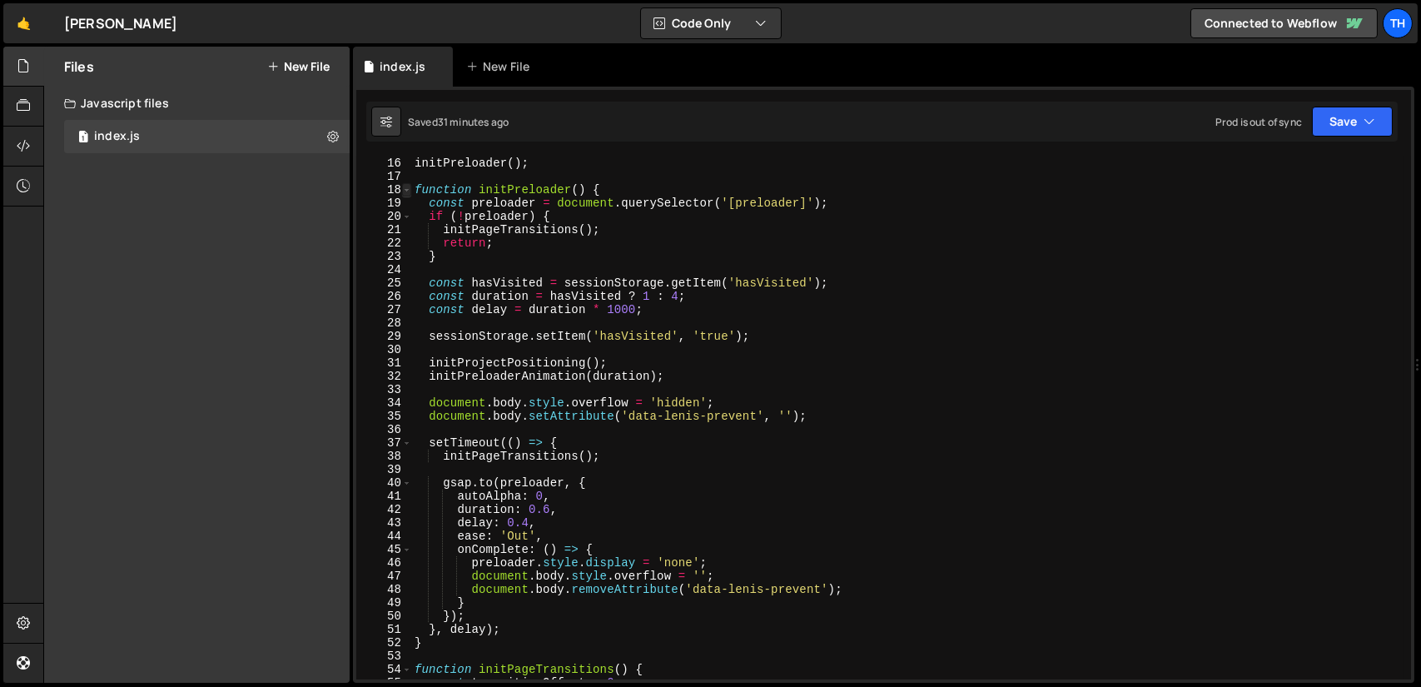
type textarea "gsap.registerPlugin(ScrollTrigger, CustomEase, SplitText);"
click at [403, 191] on span at bounding box center [406, 189] width 9 height 13
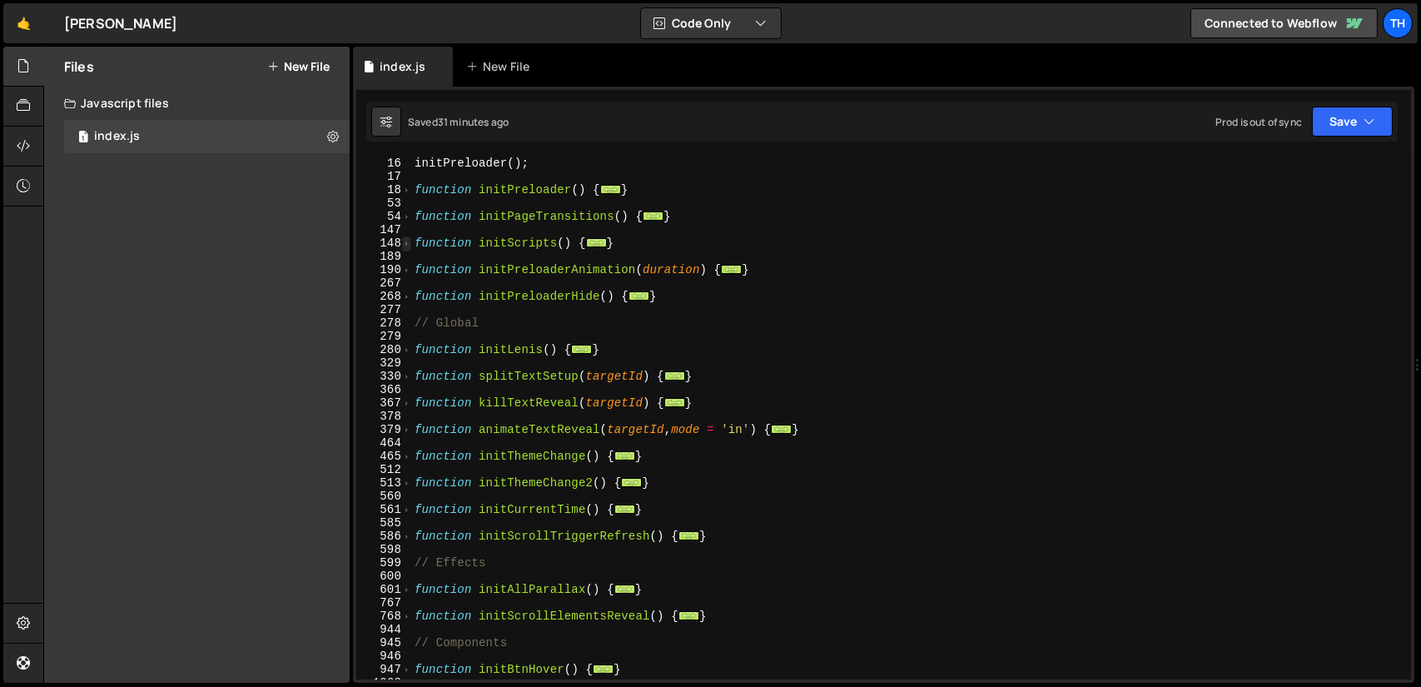
click at [408, 247] on span at bounding box center [406, 242] width 9 height 13
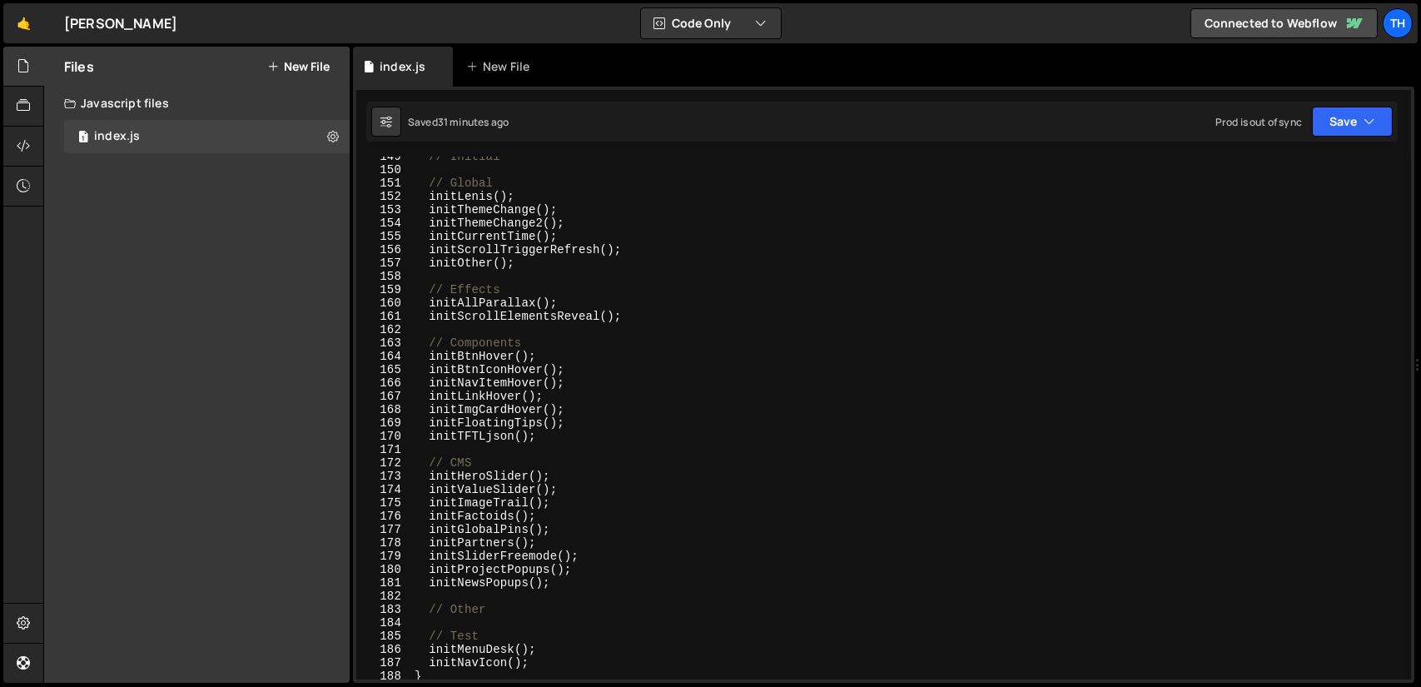
scroll to position [450, 0]
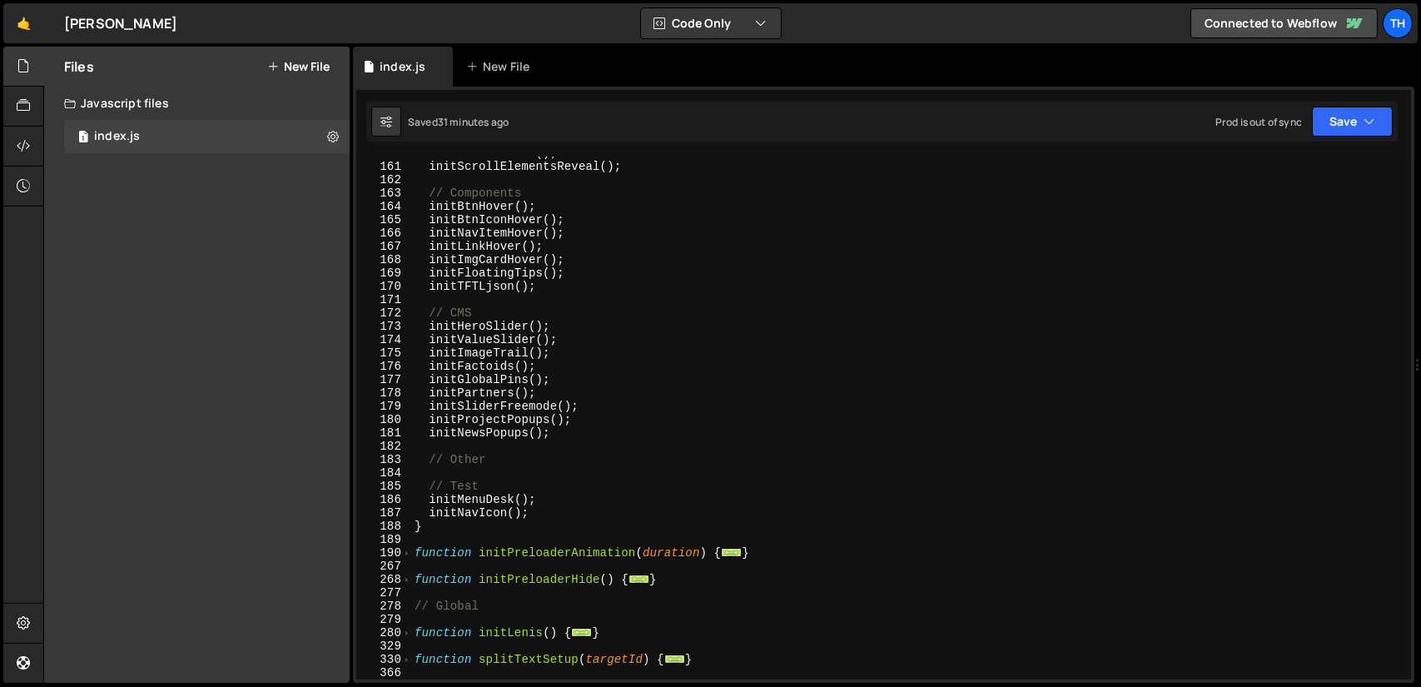
click at [153, 101] on div "Javascript files" at bounding box center [197, 103] width 306 height 33
